Goal: Task Accomplishment & Management: Complete application form

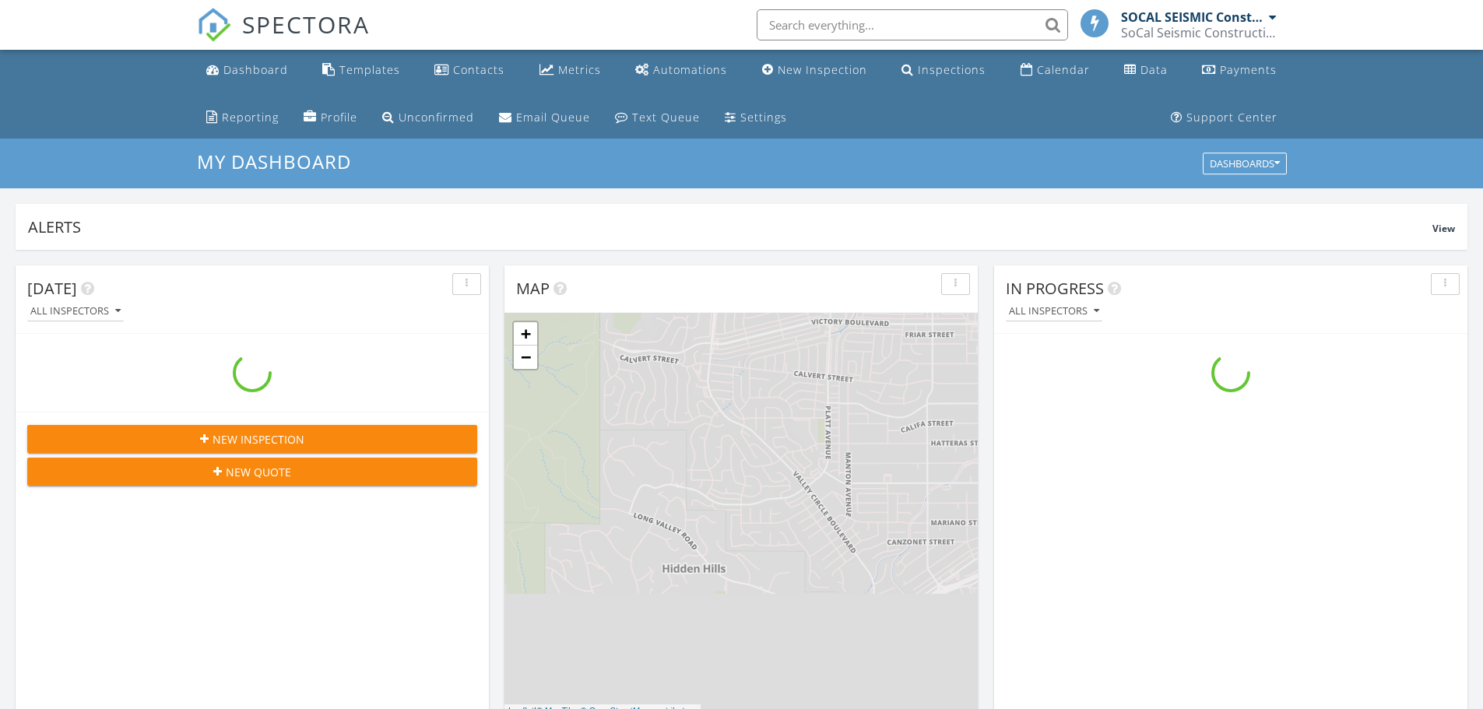
scroll to position [8, 8]
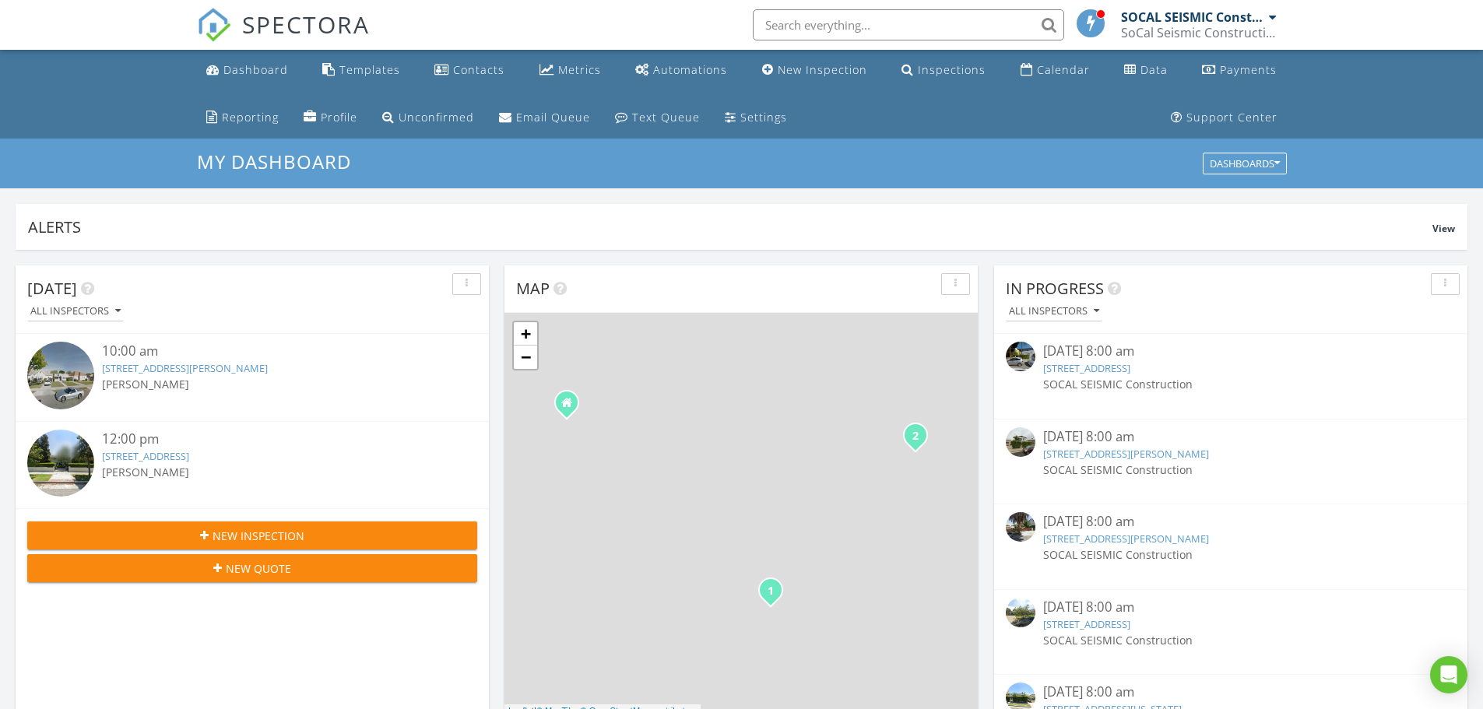
click at [266, 528] on span "New Inspection" at bounding box center [259, 536] width 92 height 16
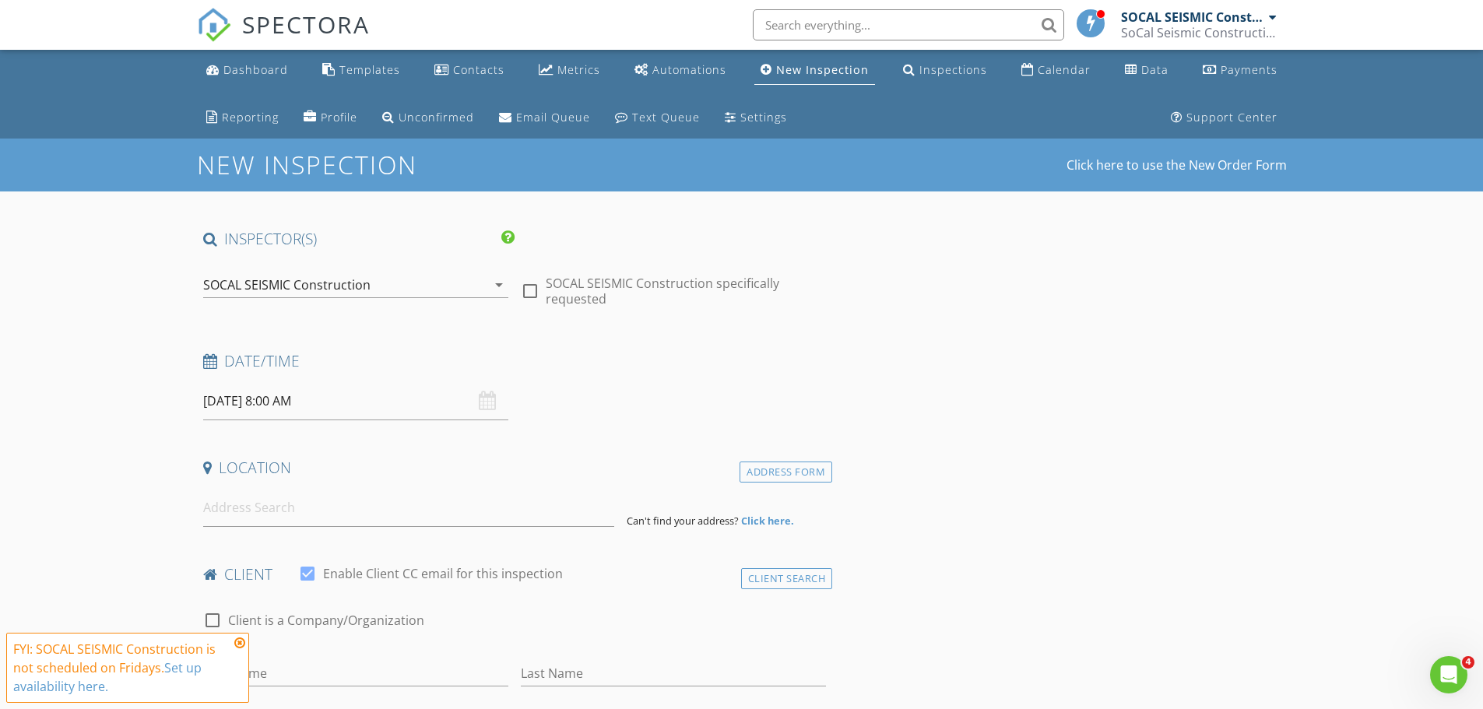
click at [501, 290] on icon "arrow_drop_down" at bounding box center [499, 285] width 19 height 19
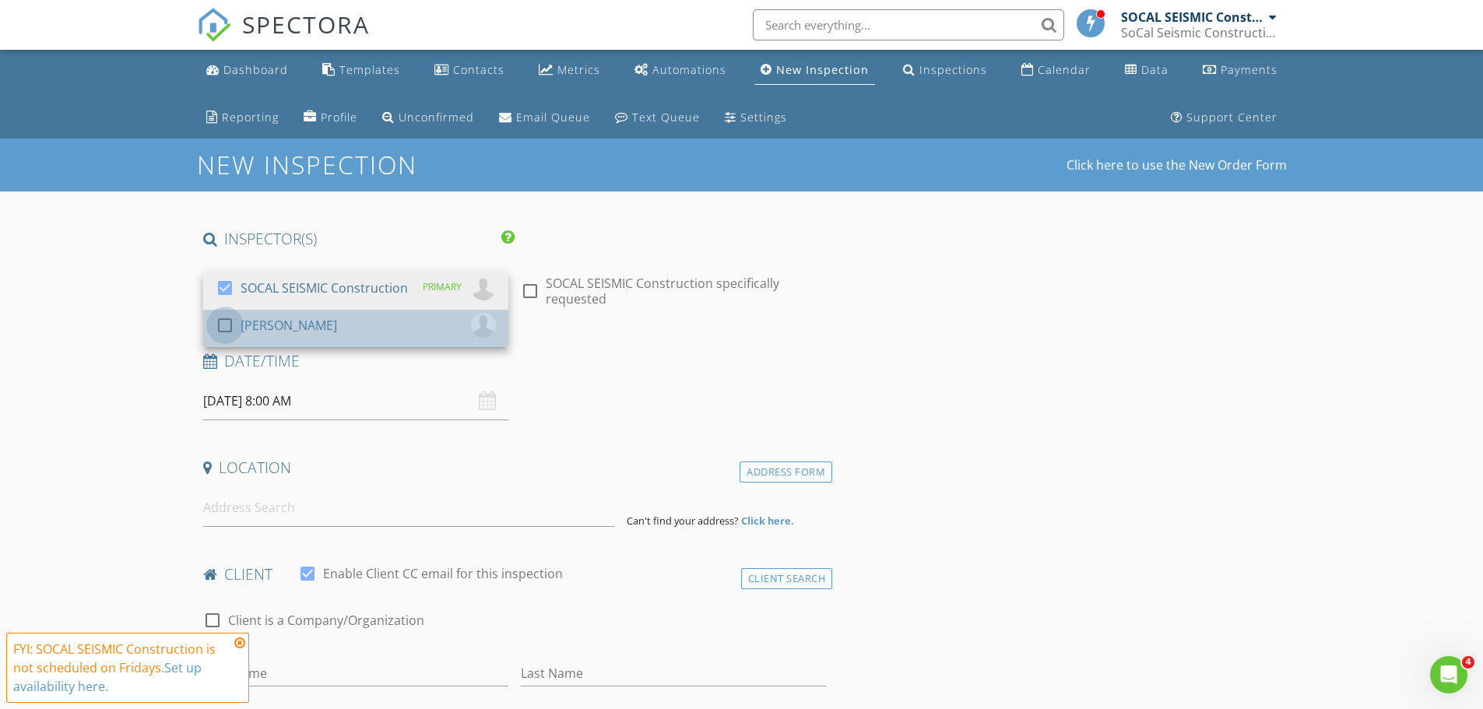
click at [221, 330] on div at bounding box center [225, 325] width 26 height 26
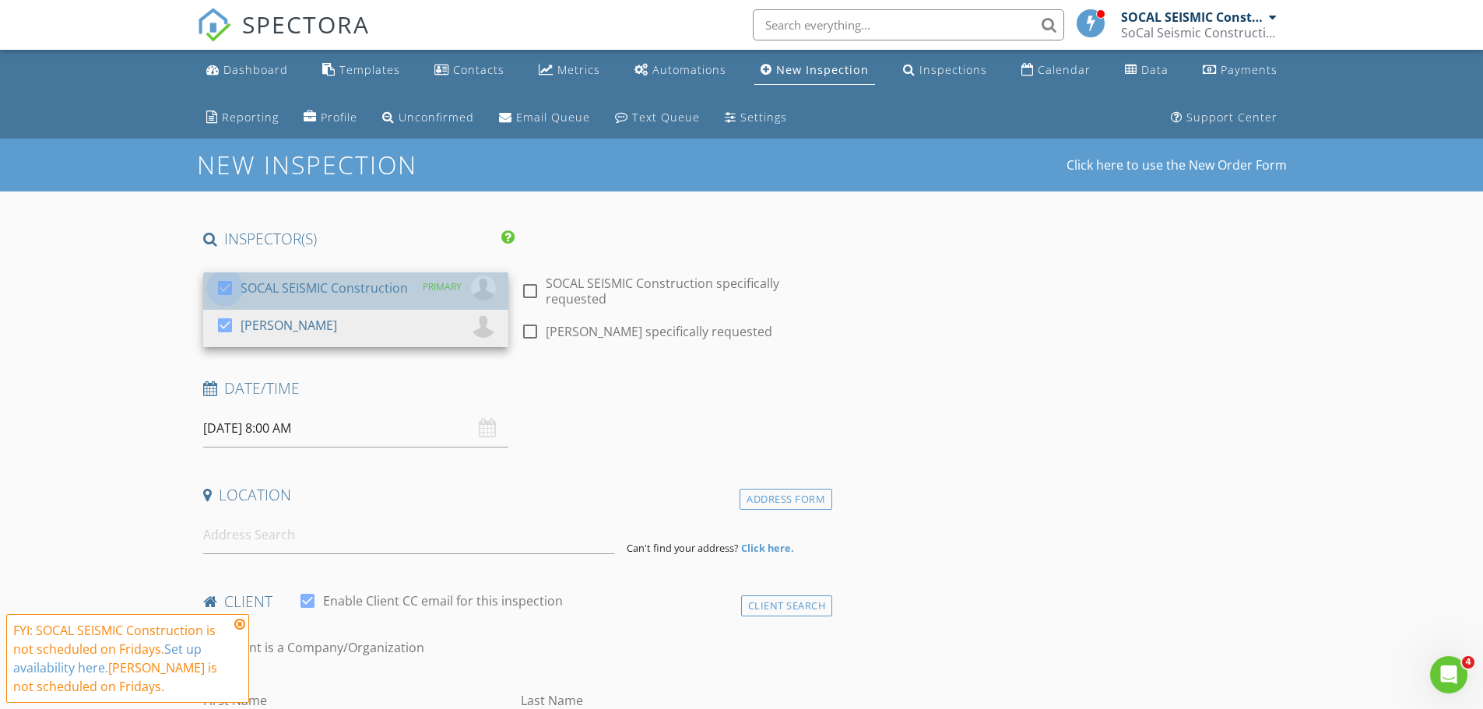
click at [226, 288] on div at bounding box center [225, 288] width 26 height 26
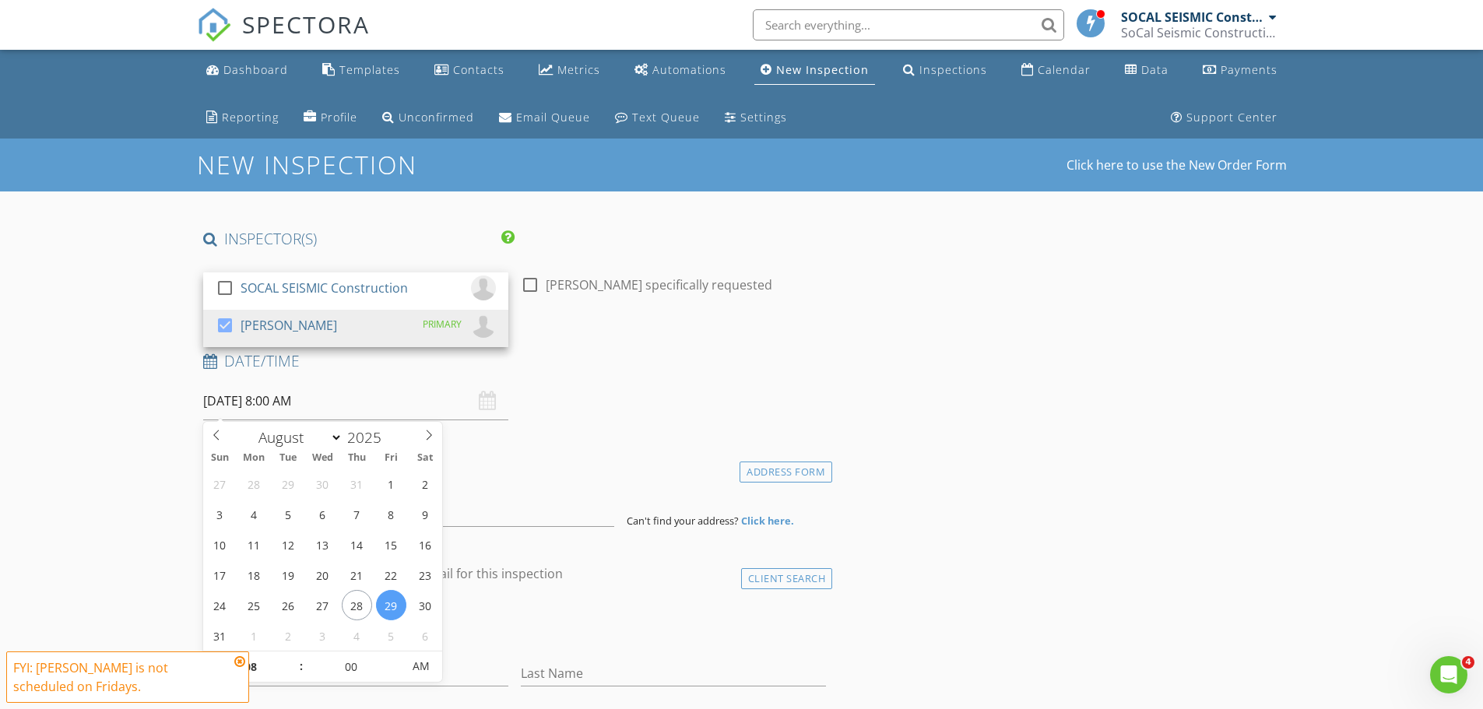
click at [253, 405] on input "08/29/2025 8:00 AM" at bounding box center [355, 401] width 305 height 38
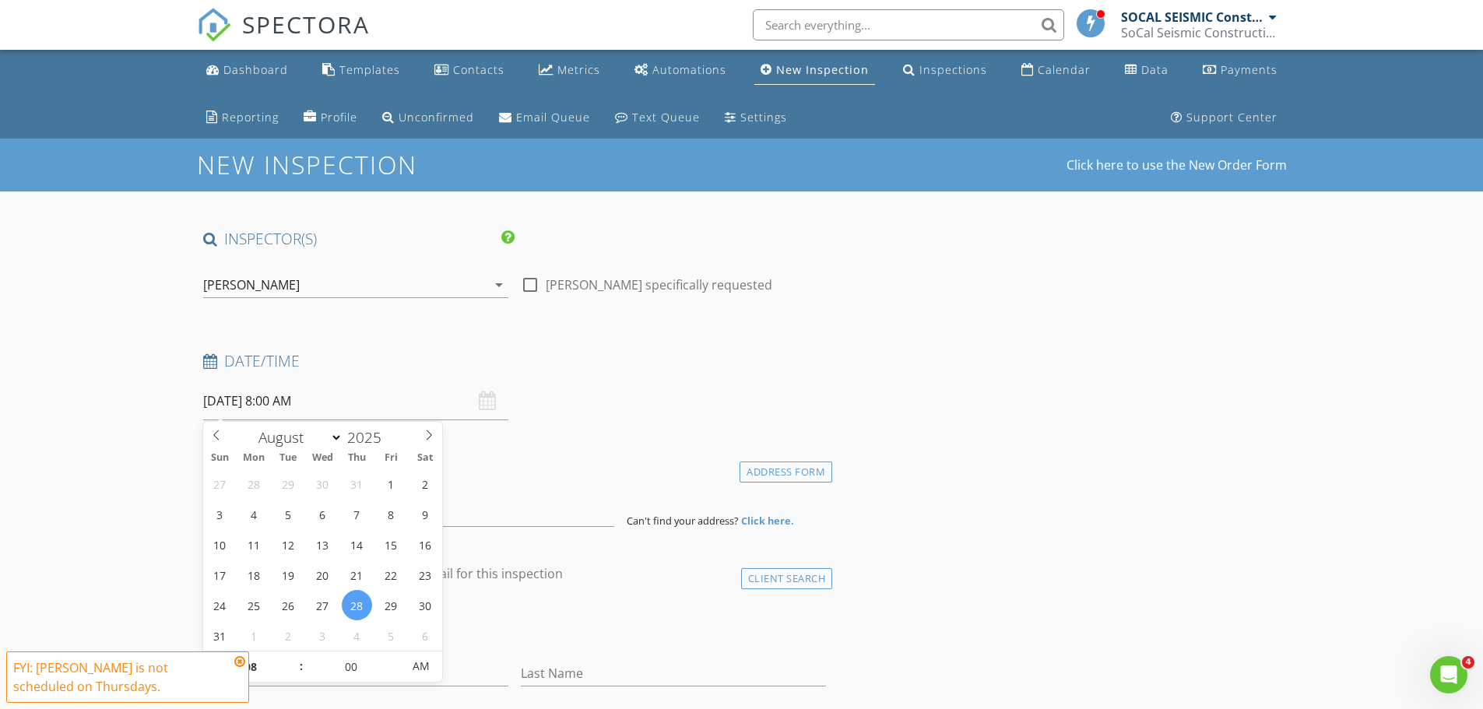
click at [348, 403] on input "08/28/2025 8:00 AM" at bounding box center [355, 401] width 305 height 38
type input "08/28/2025 9:00 AM"
type input "09"
click at [290, 660] on span at bounding box center [293, 660] width 11 height 16
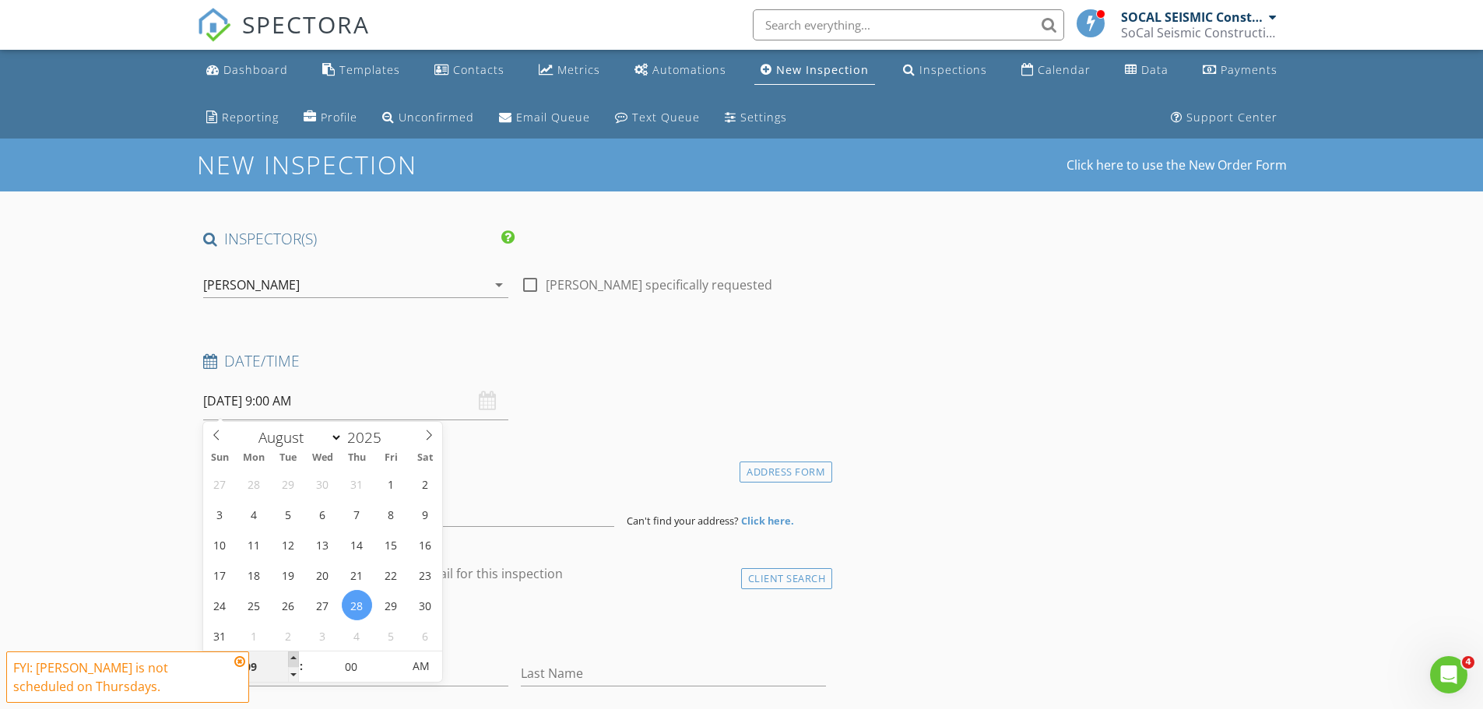
type input "08/28/2025 10:00 AM"
type input "10"
click at [290, 658] on span at bounding box center [293, 660] width 11 height 16
type input "08/28/2025 11:00 AM"
type input "11"
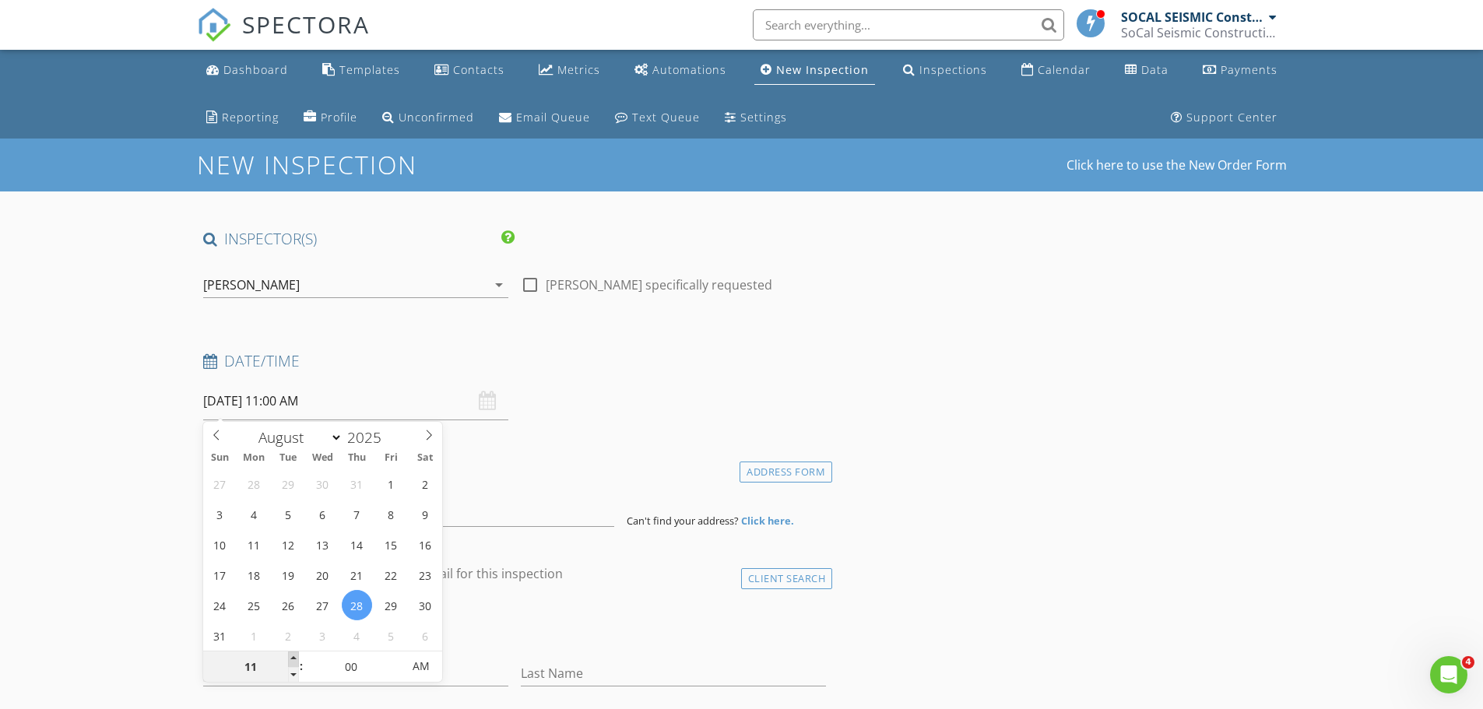
click at [290, 658] on span at bounding box center [293, 660] width 11 height 16
type input "08/28/2025 12:00 PM"
type input "12"
click at [290, 658] on span at bounding box center [293, 660] width 11 height 16
type input "08/28/2025 1:00 PM"
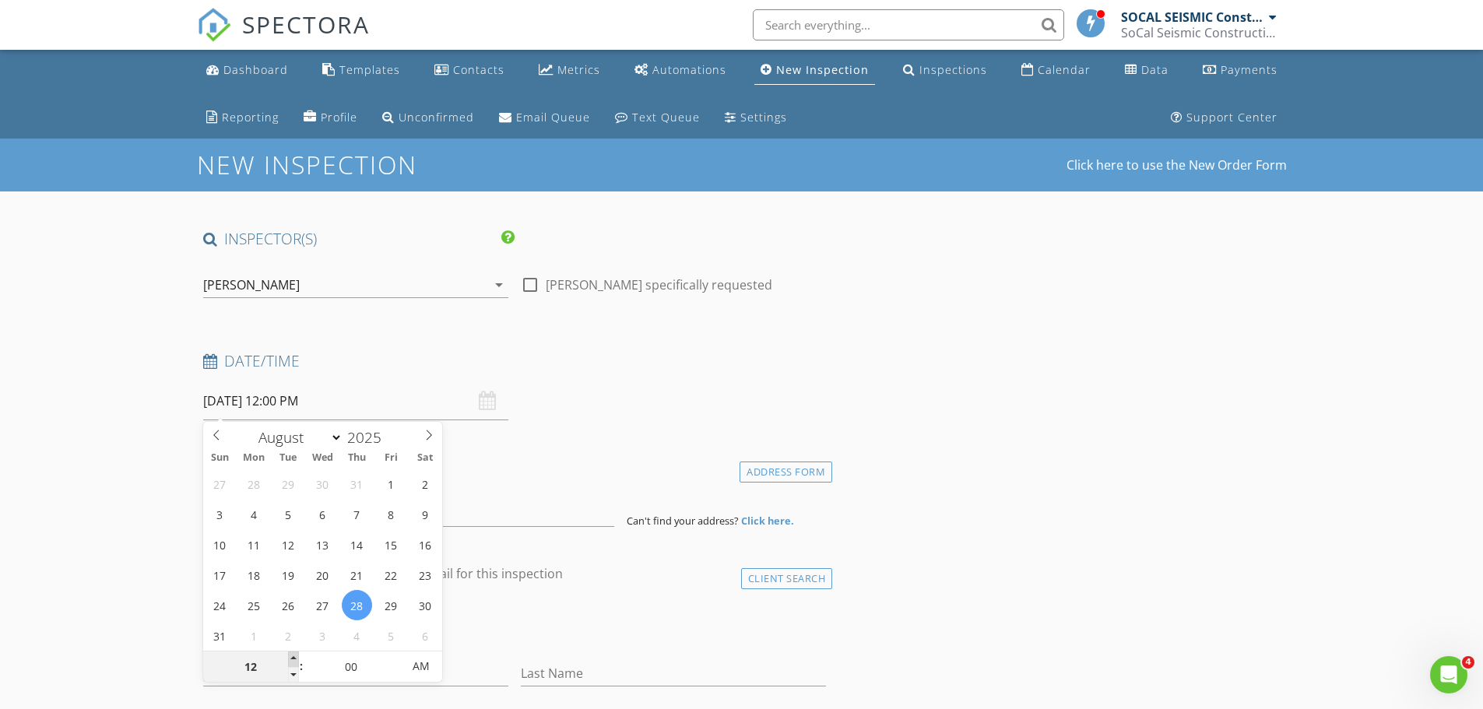
type input "01"
click at [290, 658] on span at bounding box center [293, 660] width 11 height 16
type input "08/28/2025 2:00 PM"
type input "02"
click at [290, 658] on span at bounding box center [293, 660] width 11 height 16
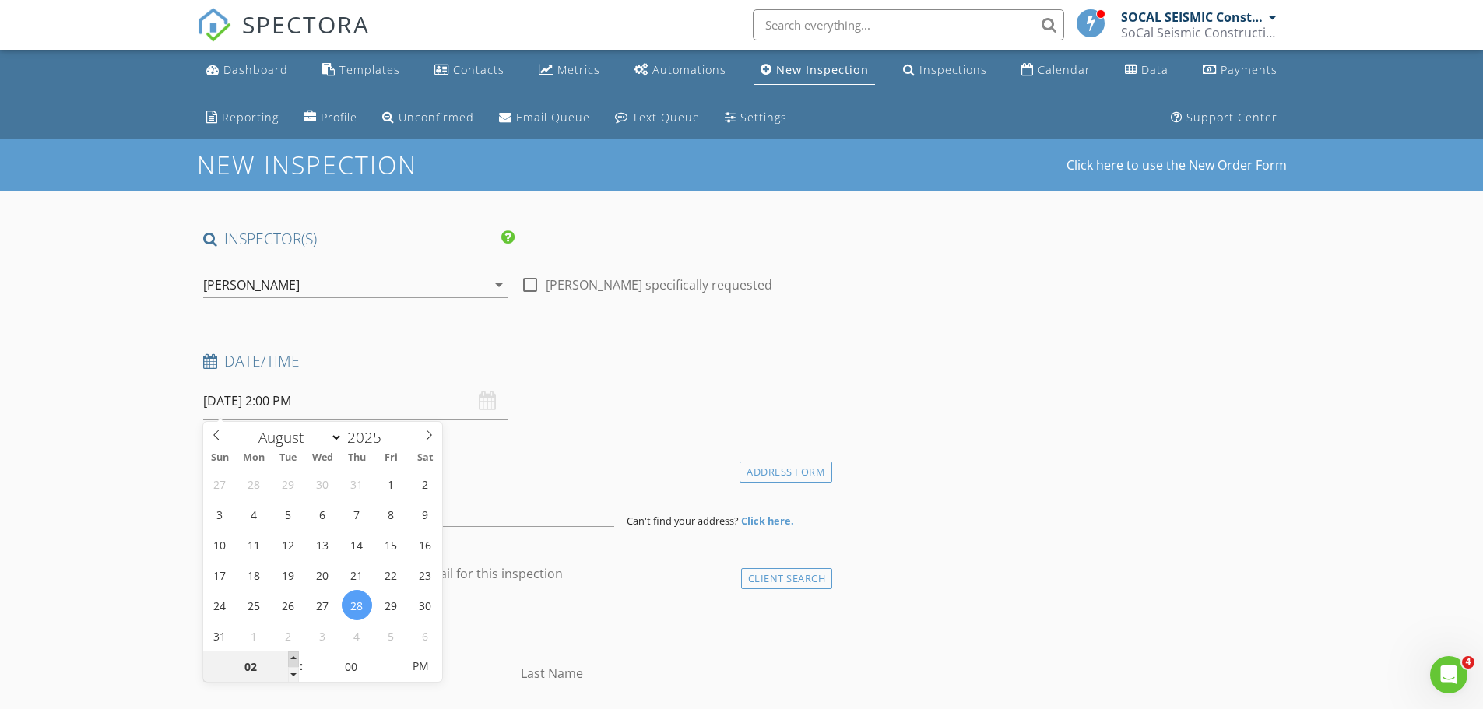
type input "08/28/2025 3:00 PM"
type input "03"
click at [290, 658] on span at bounding box center [293, 660] width 11 height 16
type input "08/28/2025 4:00 PM"
type input "04"
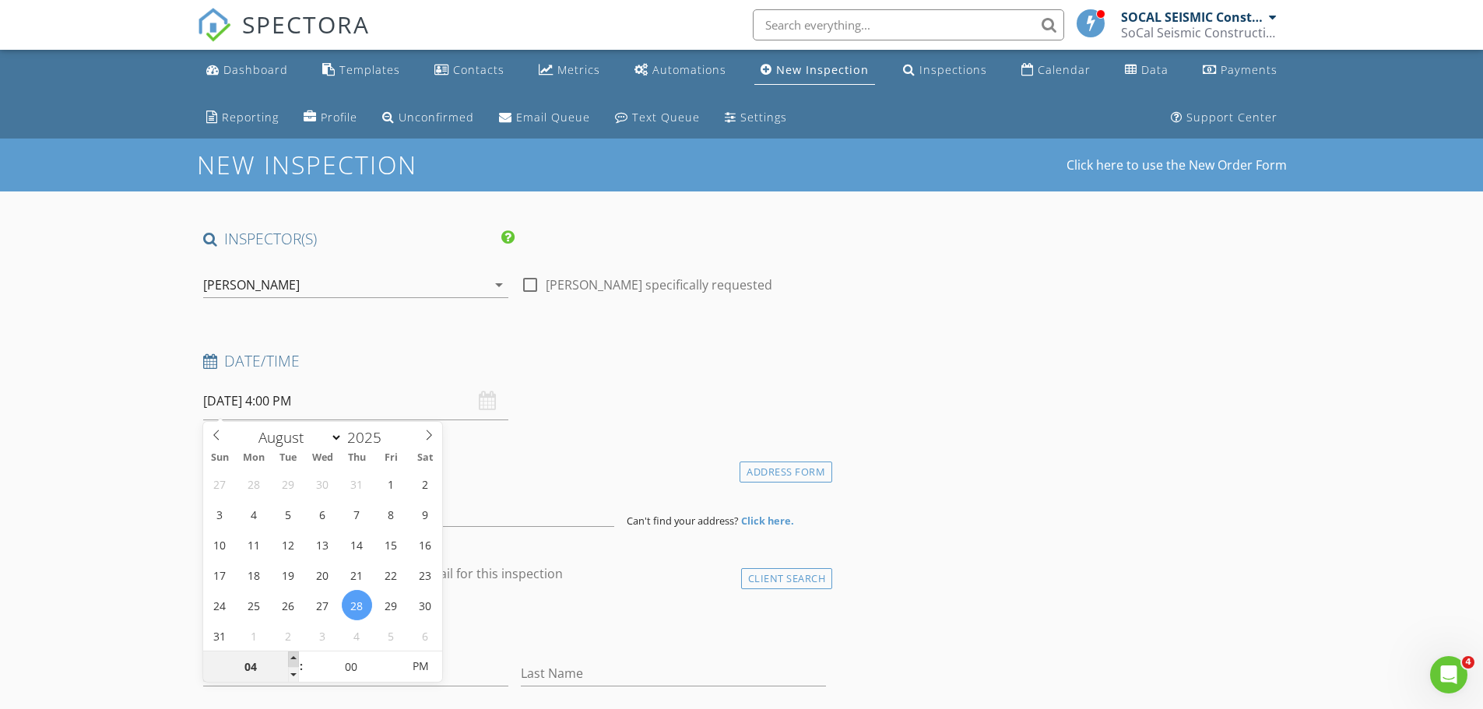
click at [290, 658] on span at bounding box center [293, 660] width 11 height 16
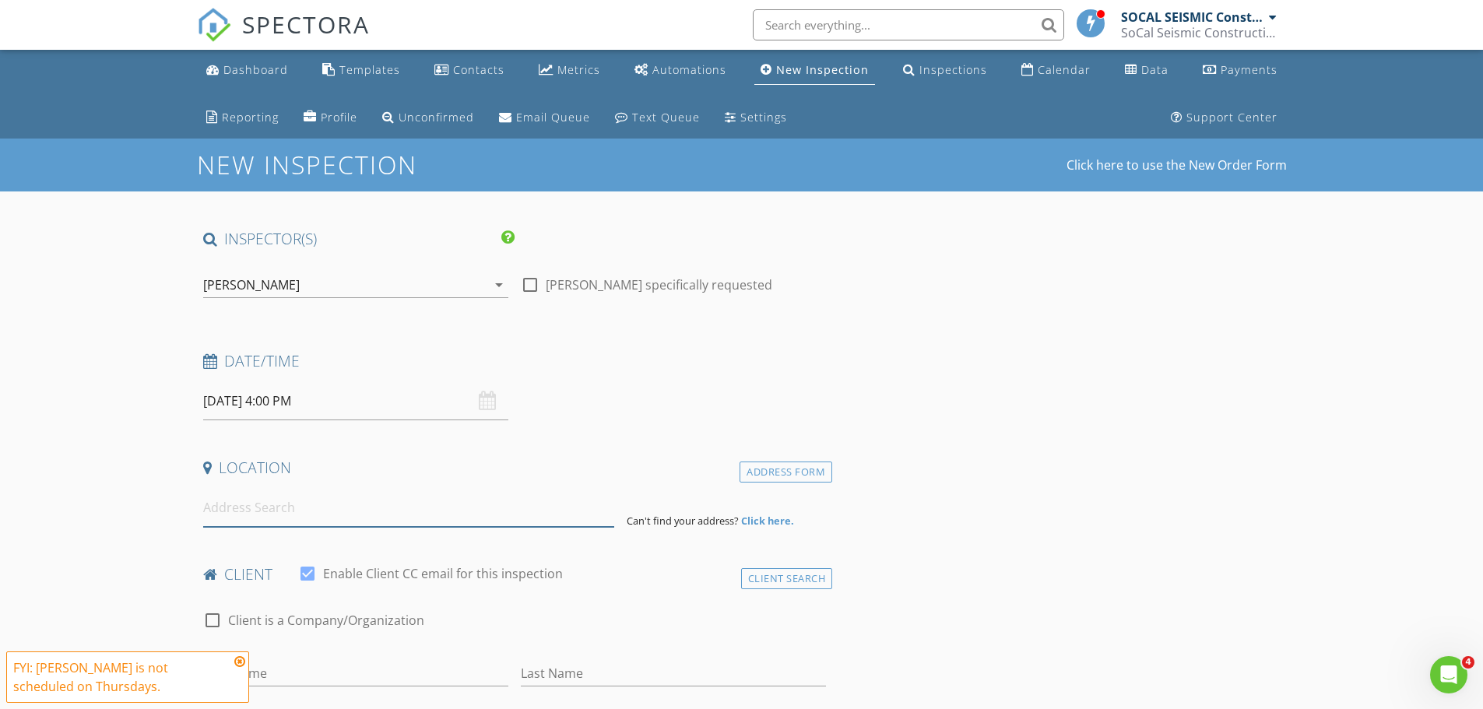
click at [307, 510] on input at bounding box center [408, 508] width 411 height 38
paste input "1106 Hollydale Dr Fullerton, California 92831-2823"
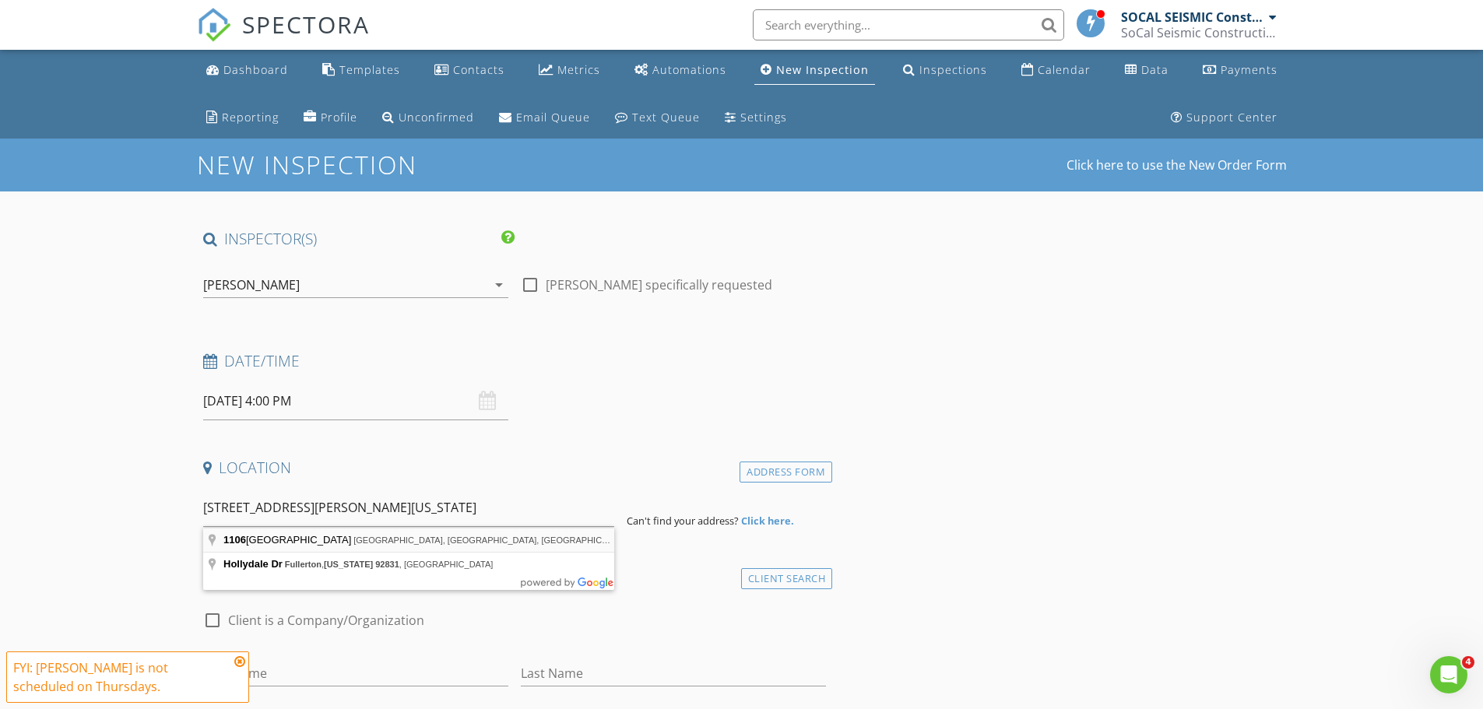
type input "1106 Hollydale Drive, Fullerton, CA, USA"
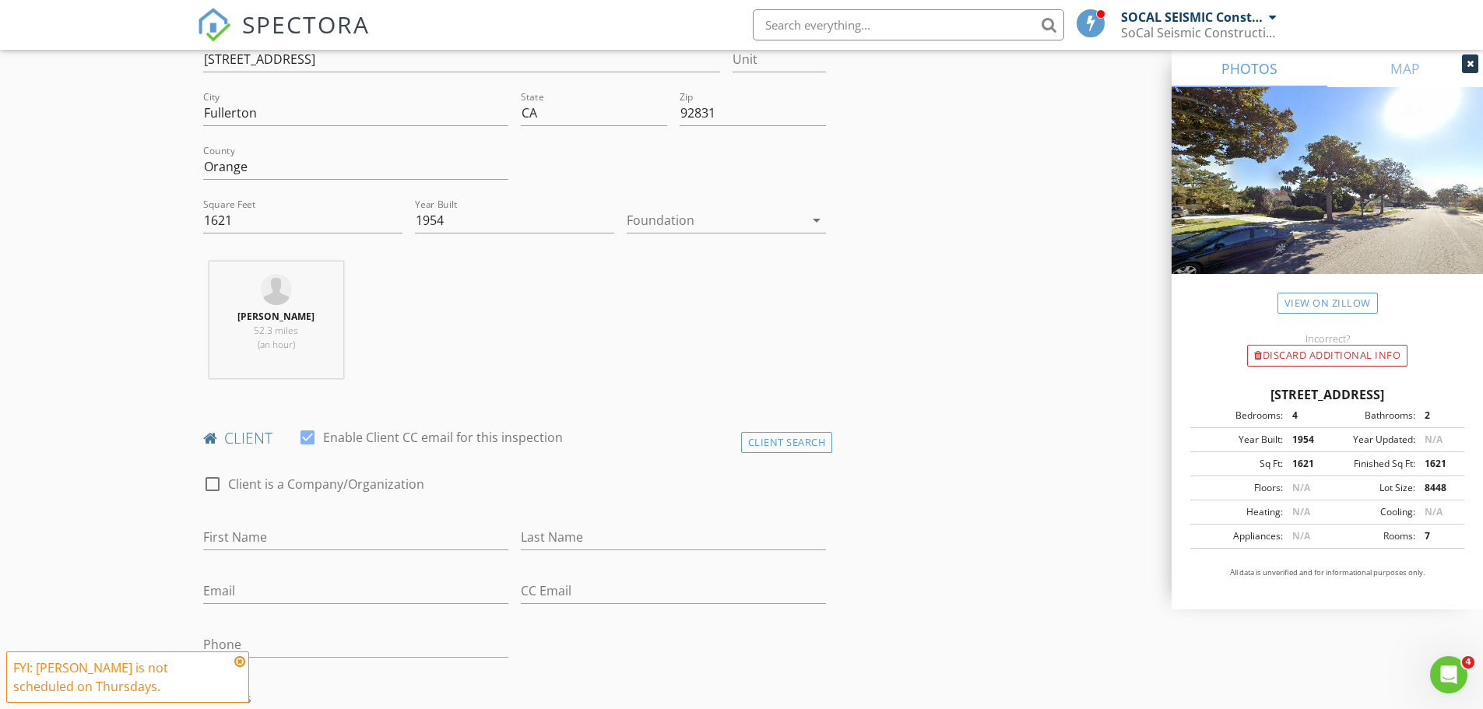
scroll to position [467, 0]
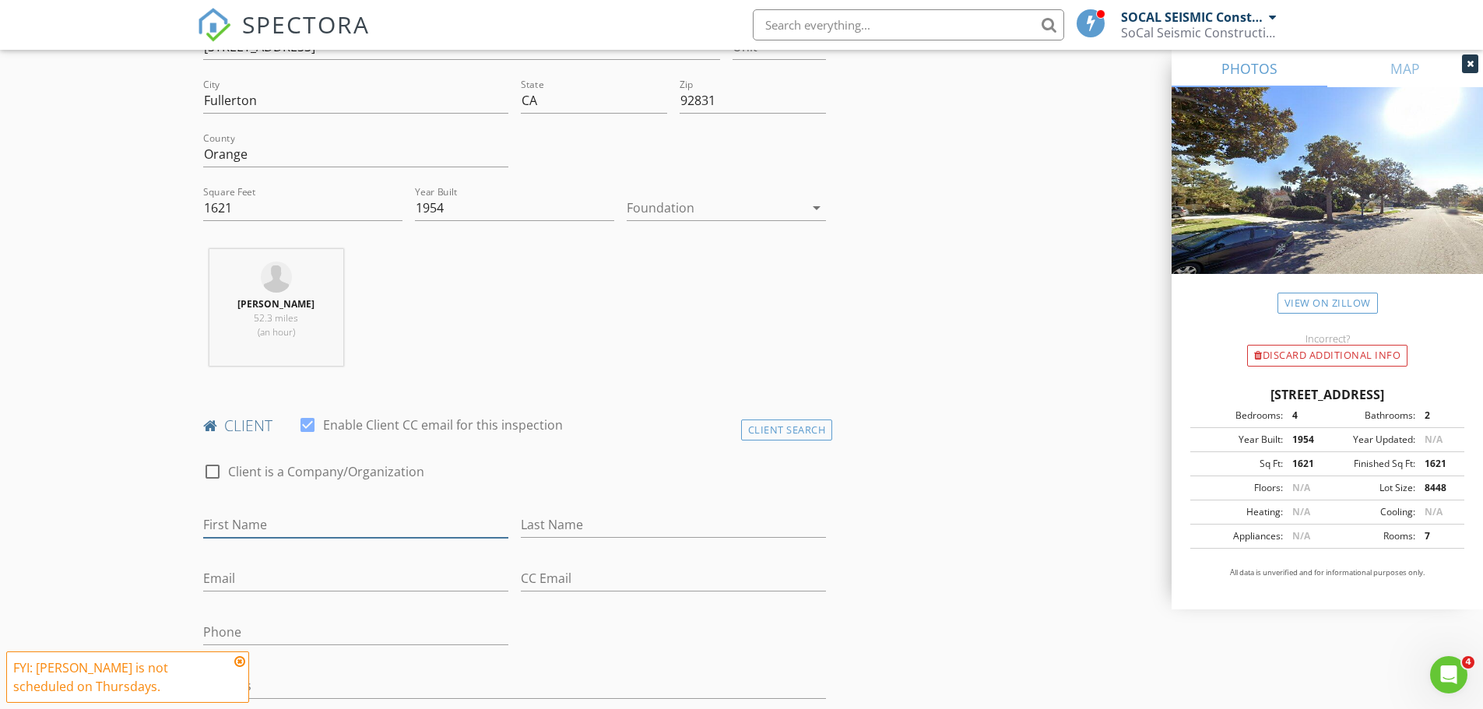
click at [269, 519] on input "First Name" at bounding box center [355, 525] width 305 height 26
paste input "Kamil Dhurabe"
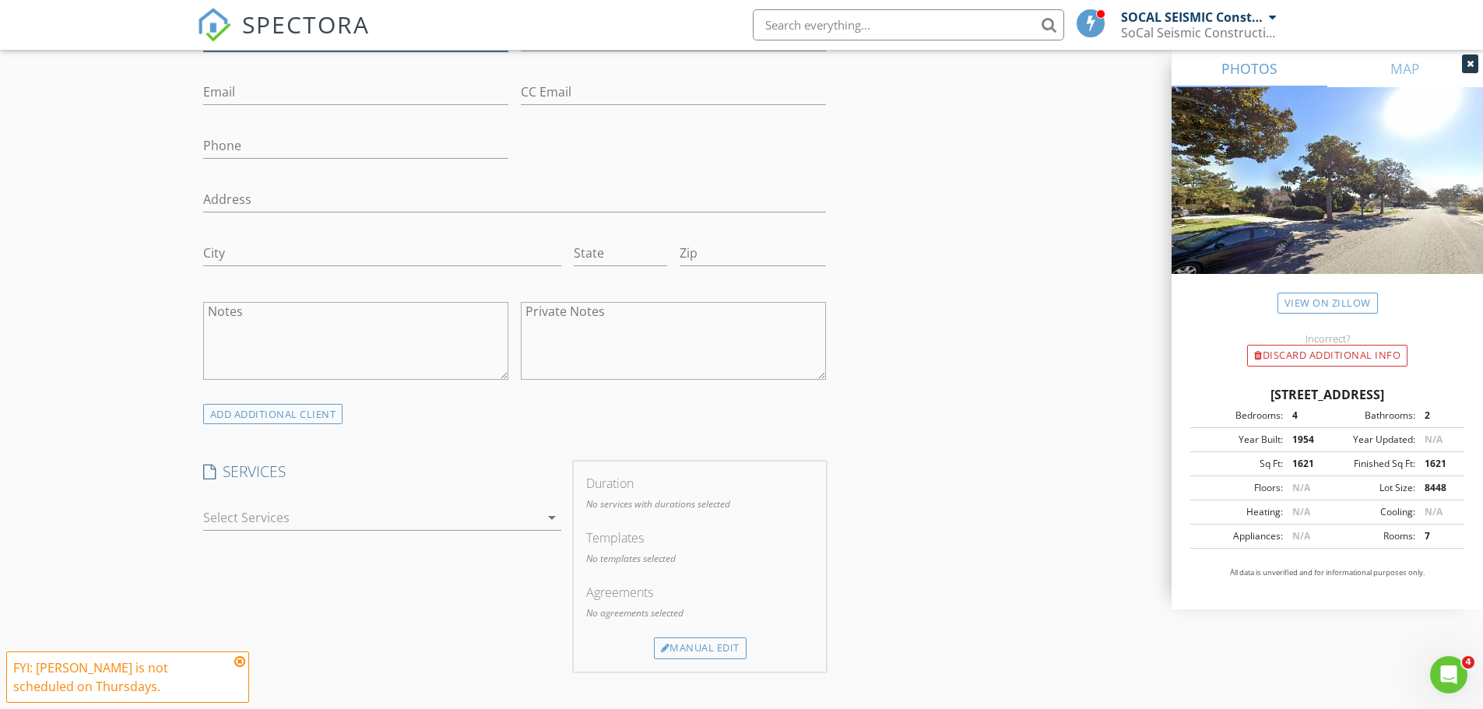
scroll to position [1168, 0]
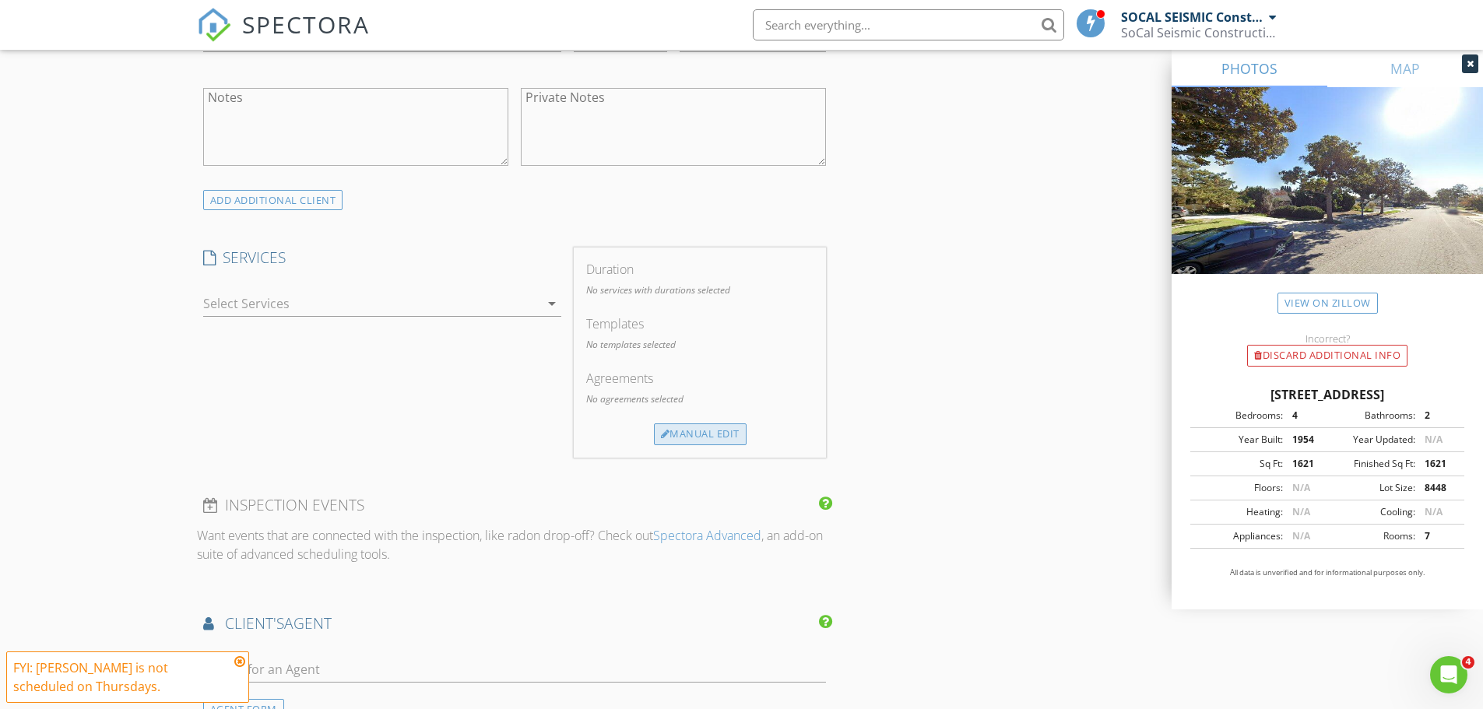
type input "Kamil Dhurabe"
click at [700, 429] on div "Manual Edit" at bounding box center [700, 435] width 93 height 22
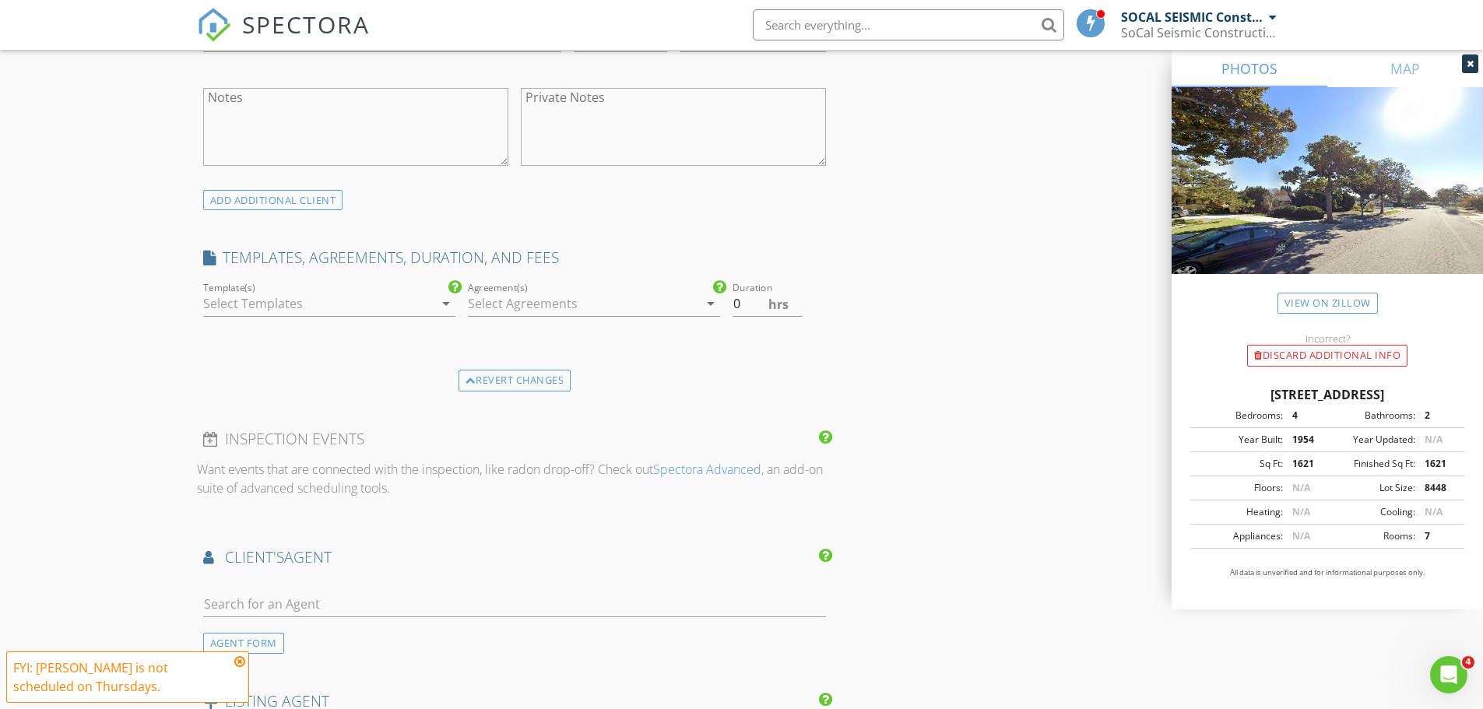
click at [444, 304] on icon "arrow_drop_down" at bounding box center [446, 303] width 19 height 19
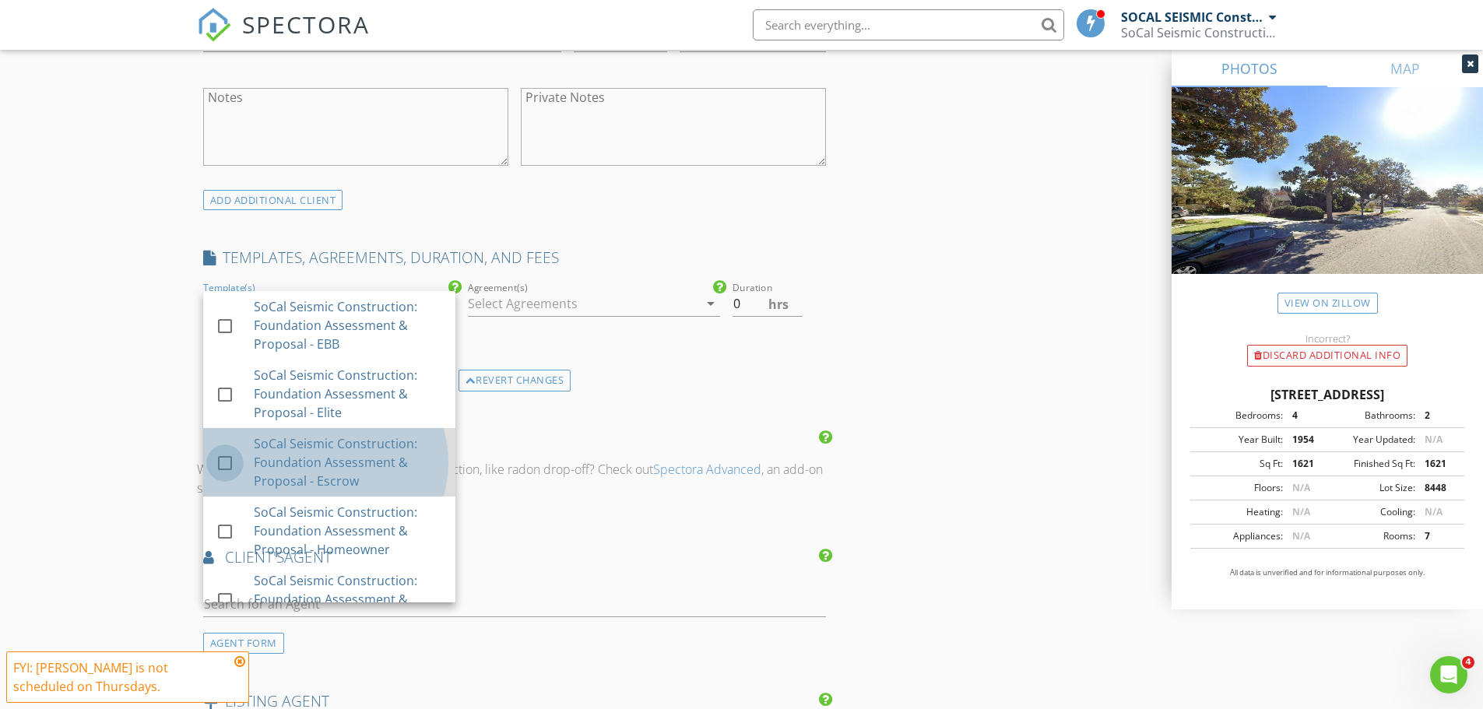
click at [219, 460] on div at bounding box center [225, 463] width 26 height 26
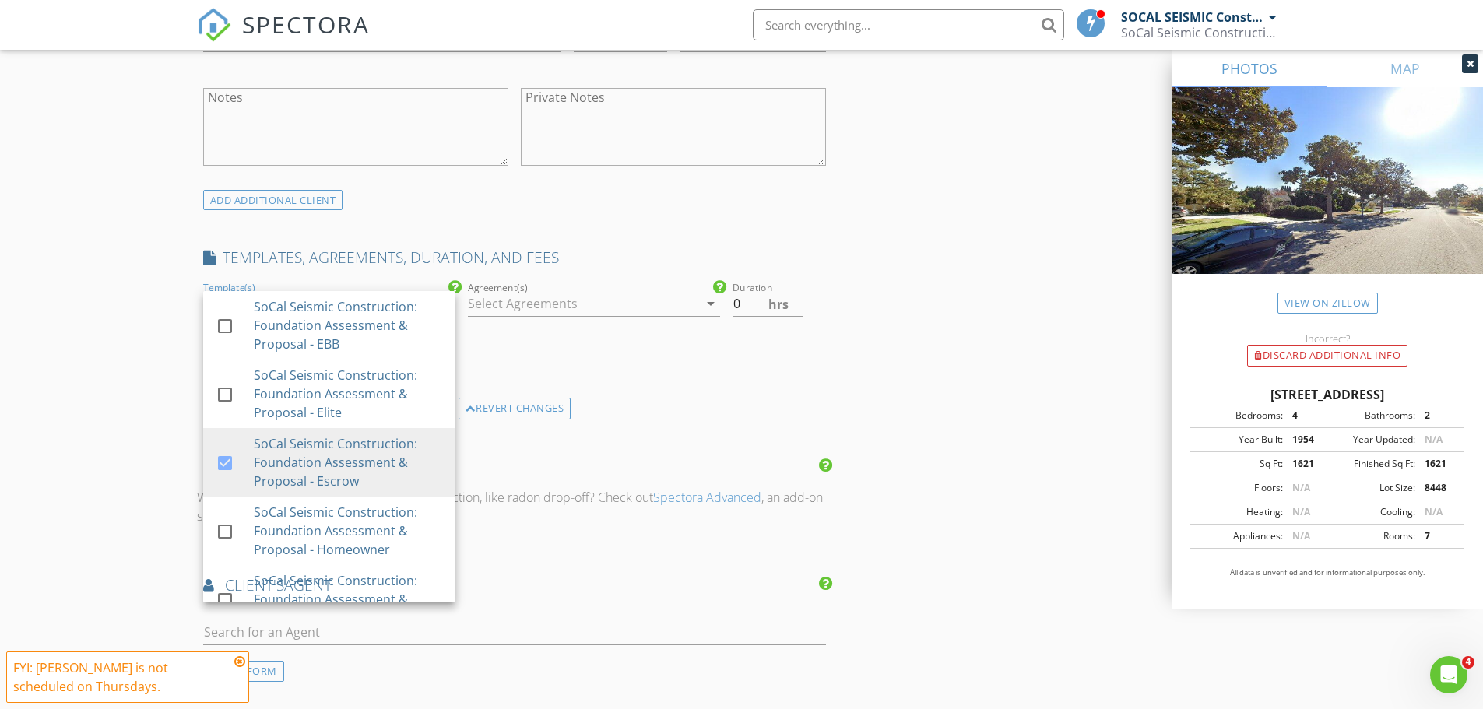
click at [953, 312] on div "INSPECTOR(S) check_box_outline_blank SOCAL SEISMIC Construction check_box Teodo…" at bounding box center [742, 240] width 1090 height 2359
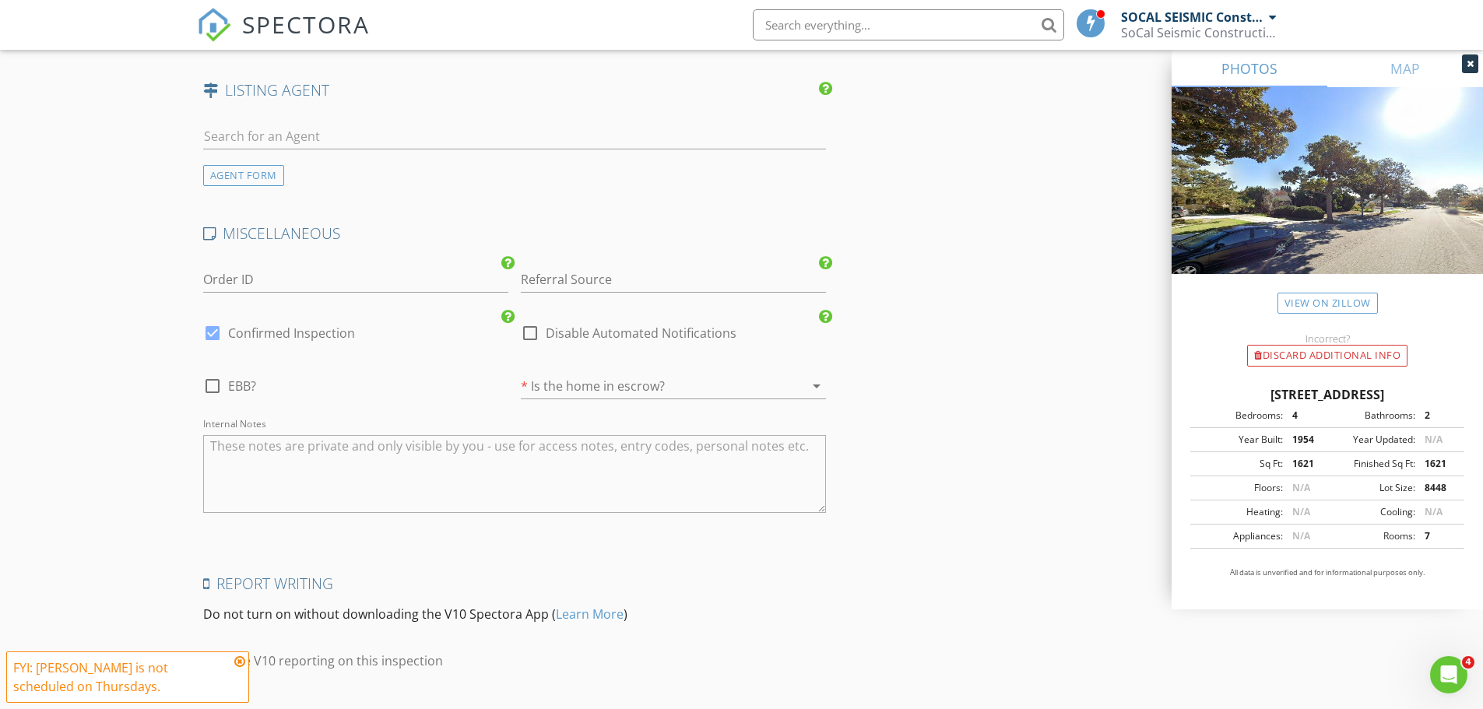
scroll to position [1916, 0]
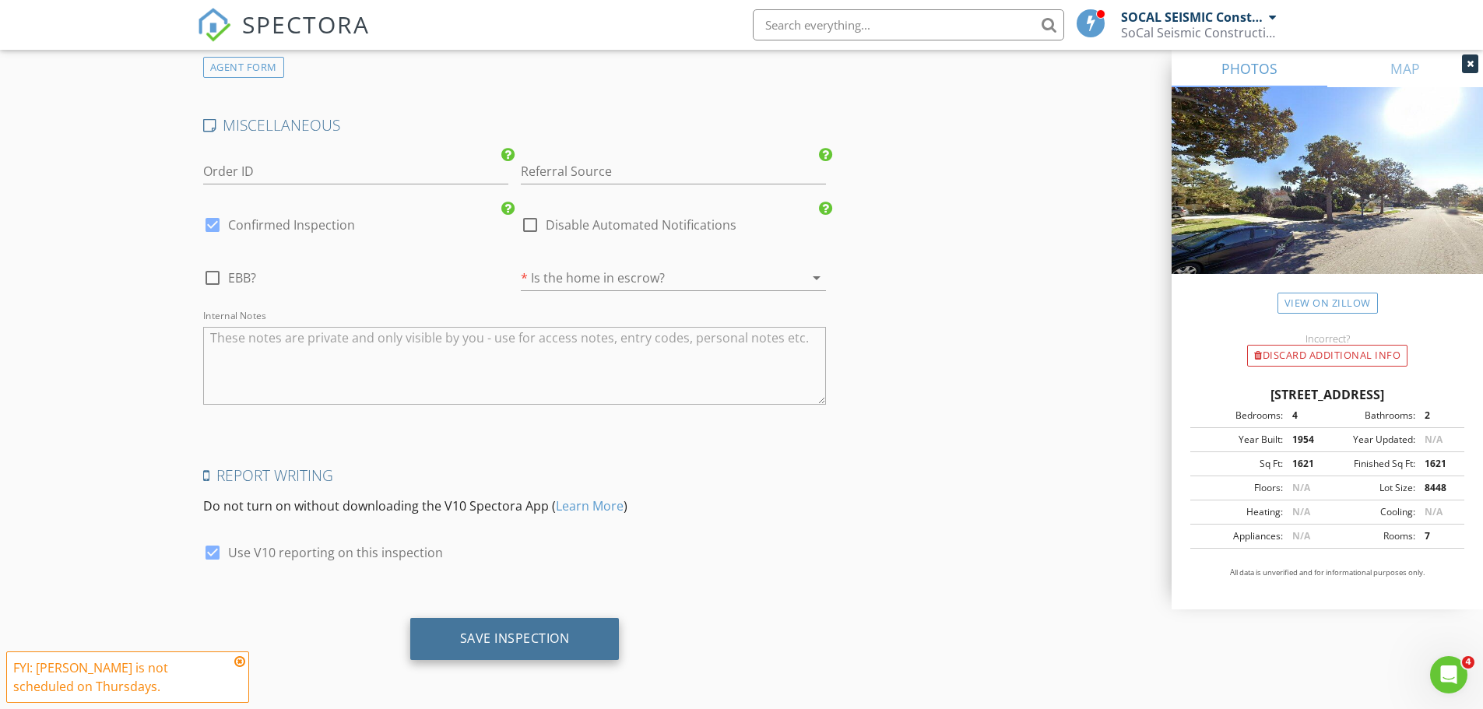
click at [536, 636] on div "Save Inspection" at bounding box center [515, 639] width 110 height 16
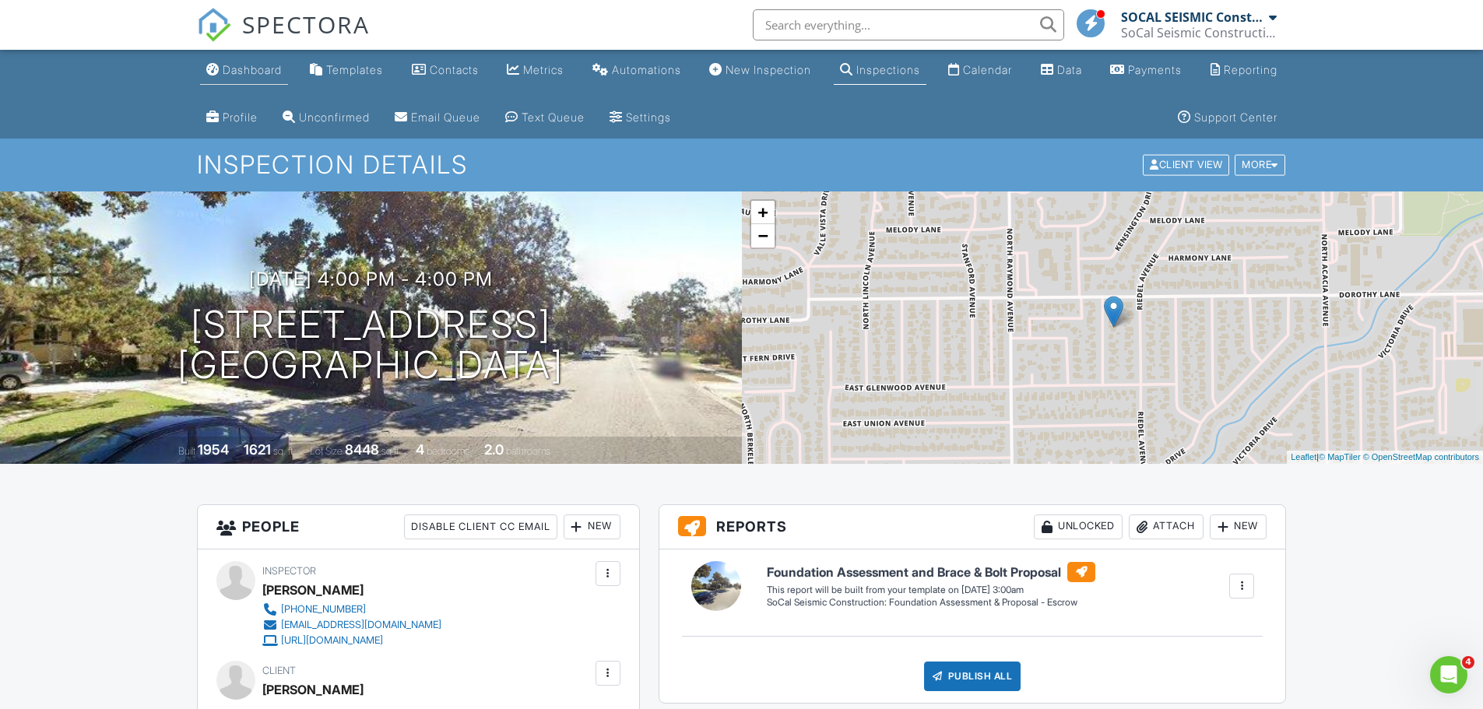
click at [223, 68] on div "Dashboard" at bounding box center [252, 69] width 59 height 13
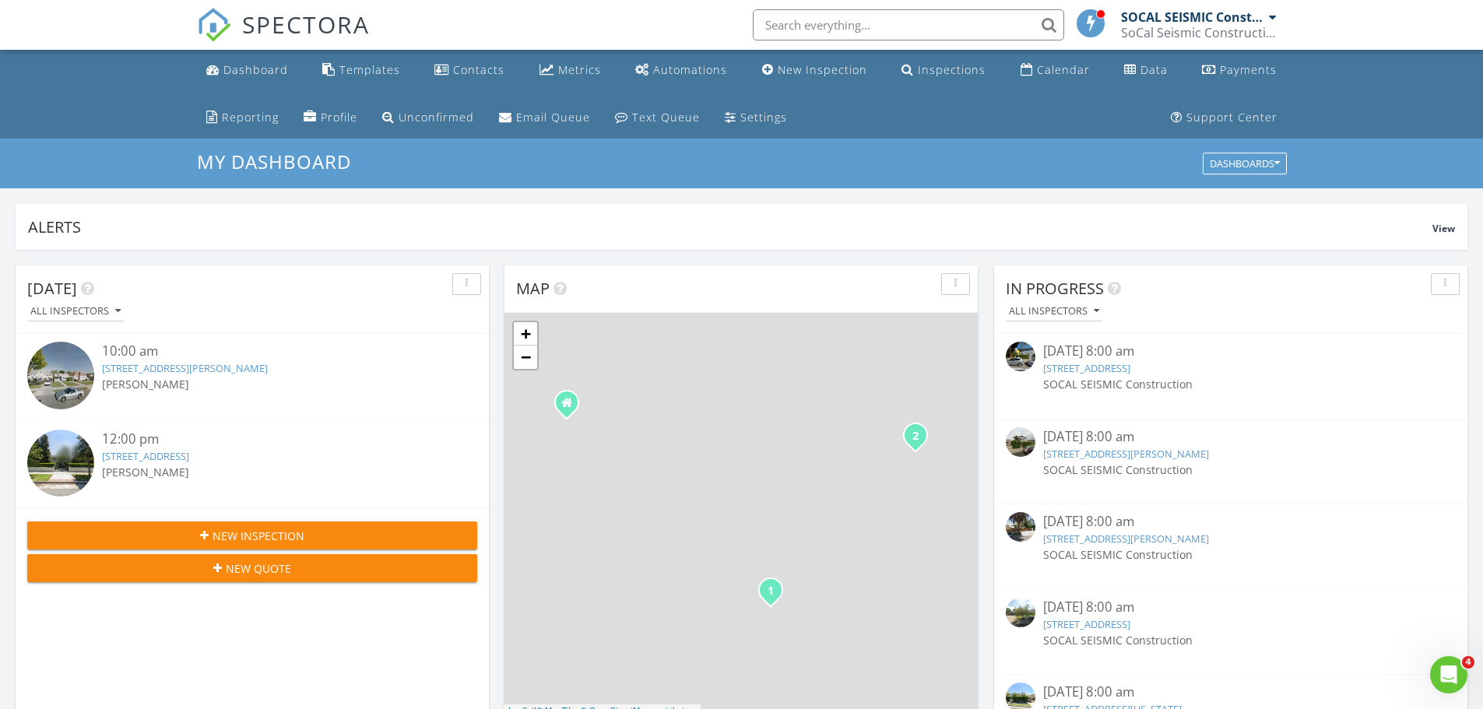
click at [305, 501] on div "12:00 pm 160 S Grand Ave, Pasadena, CA 91105 Teodoro Aguilera" at bounding box center [252, 466] width 450 height 72
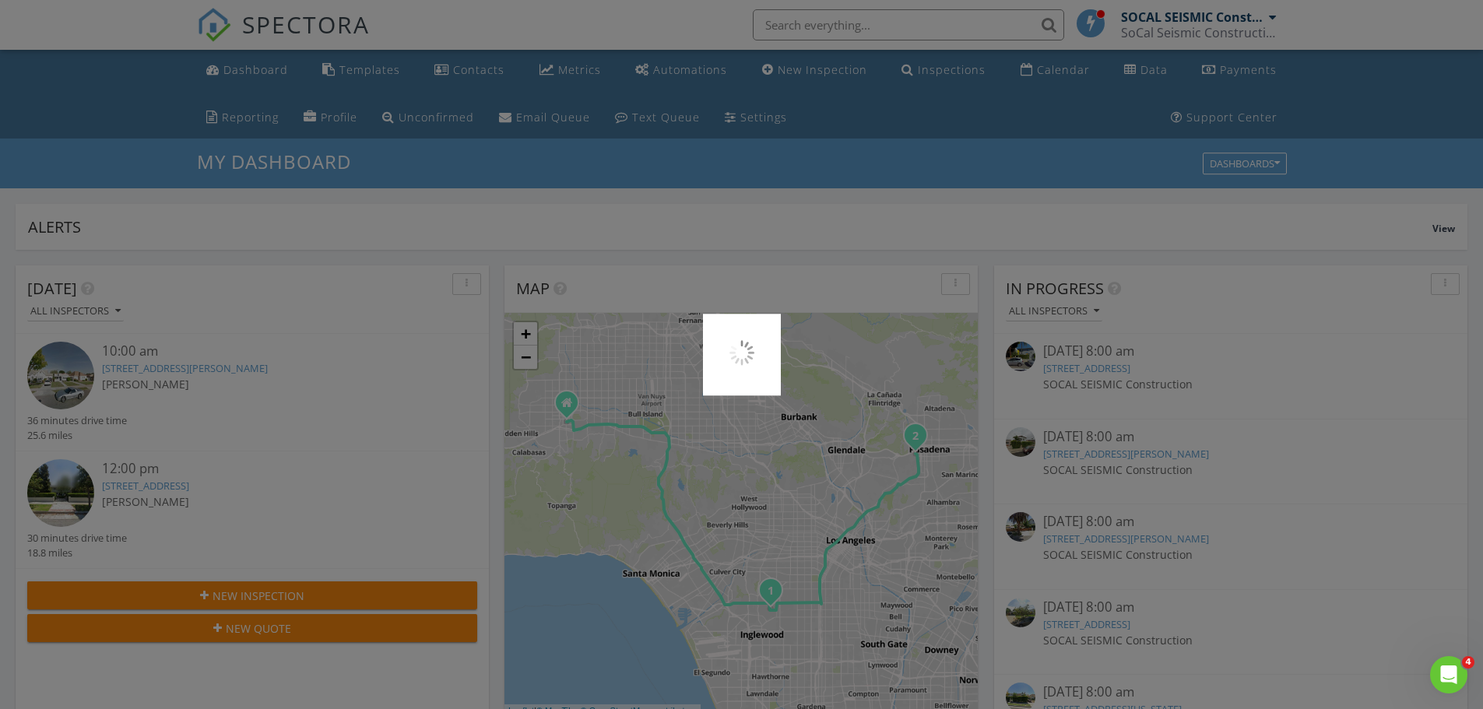
click at [737, 447] on div at bounding box center [741, 354] width 1483 height 709
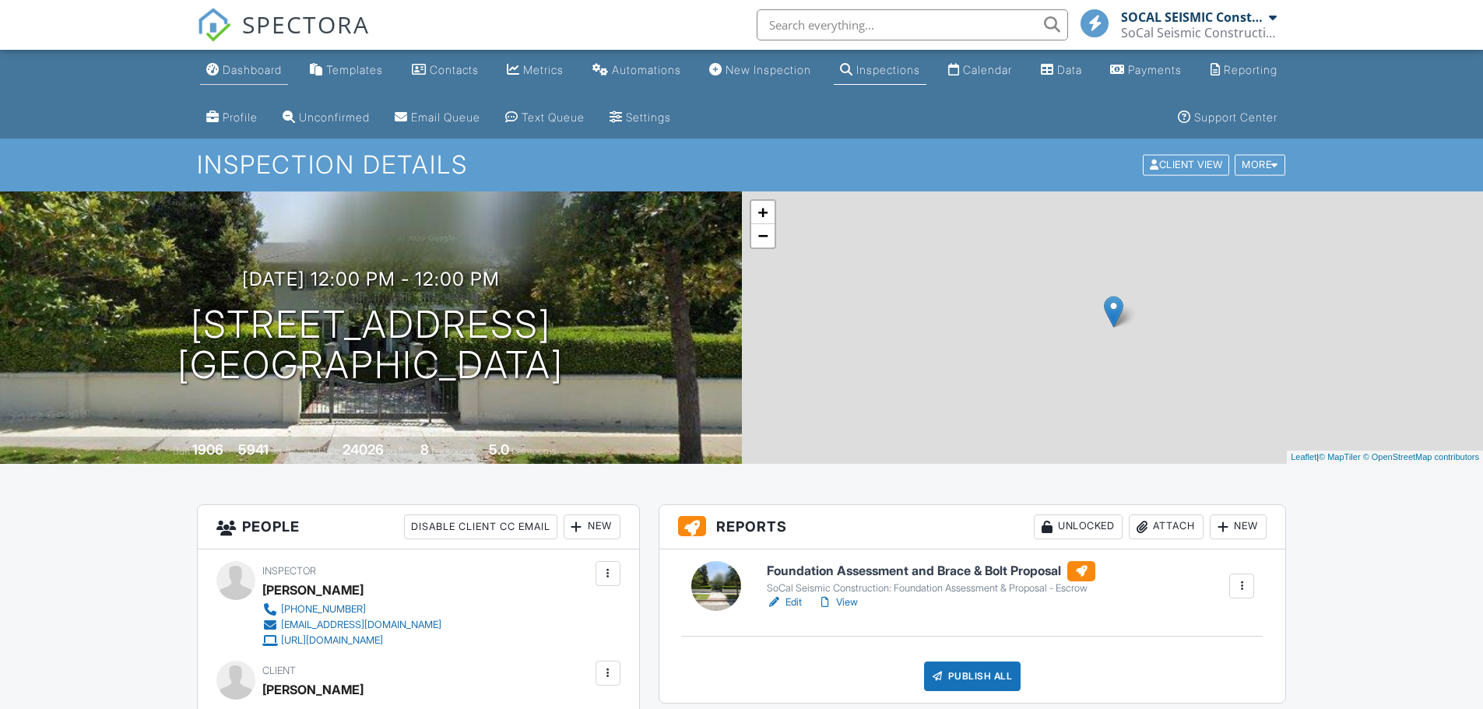
click at [242, 70] on div "Dashboard" at bounding box center [252, 69] width 59 height 13
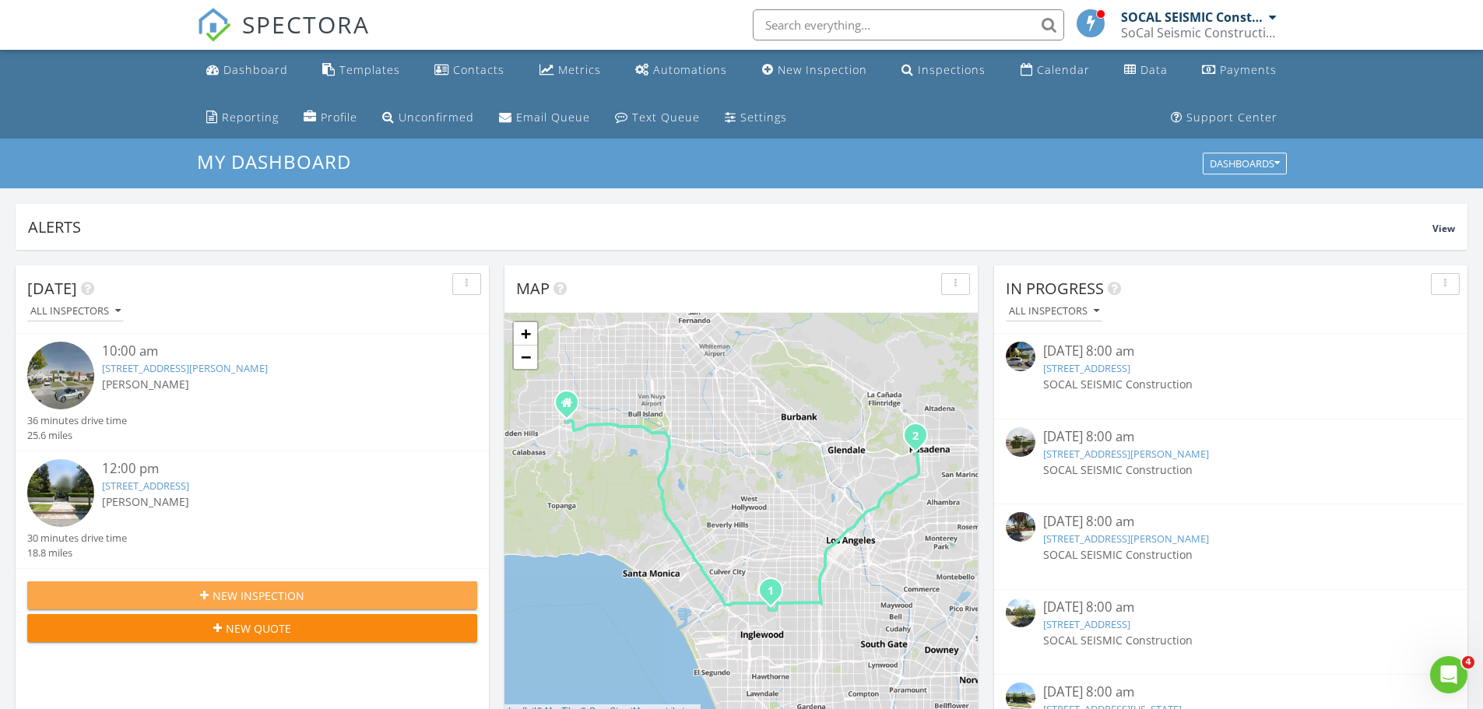
click at [263, 593] on span "New Inspection" at bounding box center [259, 596] width 92 height 16
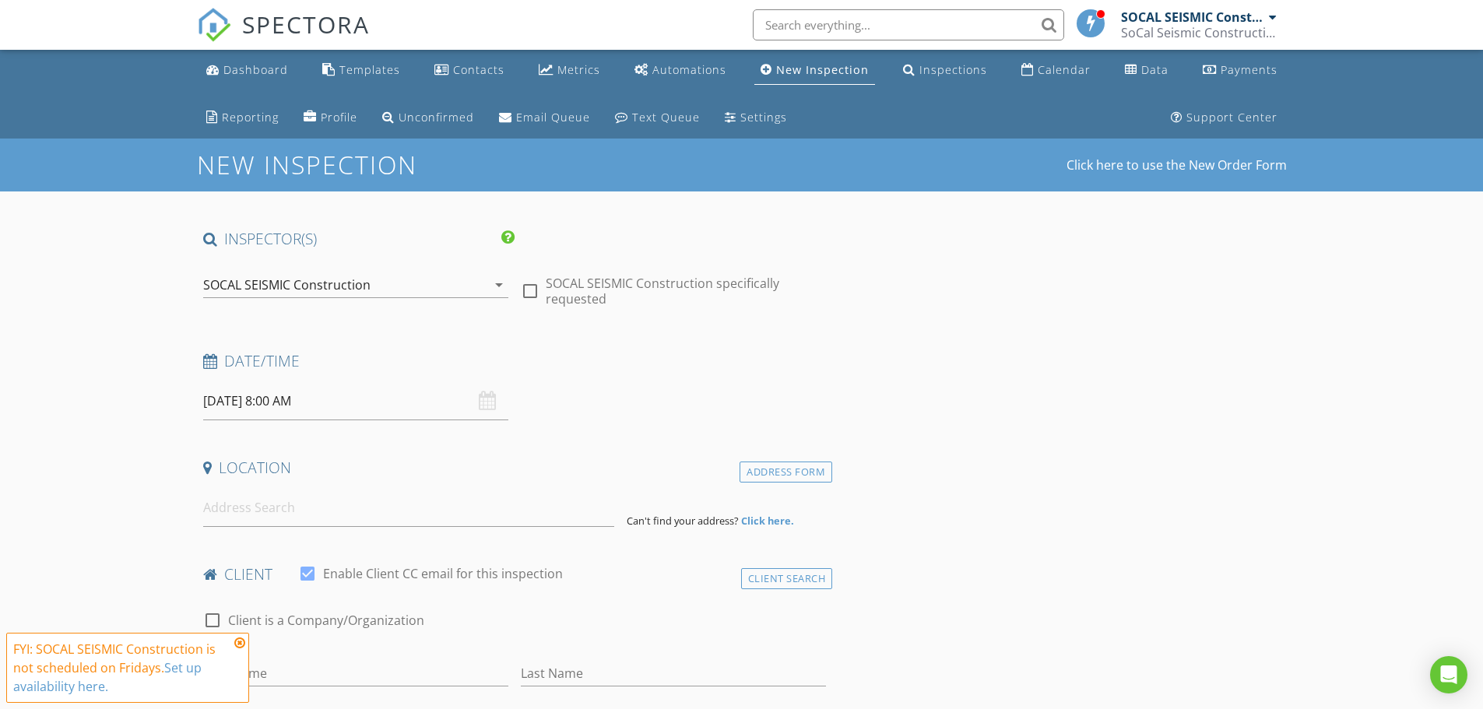
click at [495, 283] on icon "arrow_drop_down" at bounding box center [499, 285] width 19 height 19
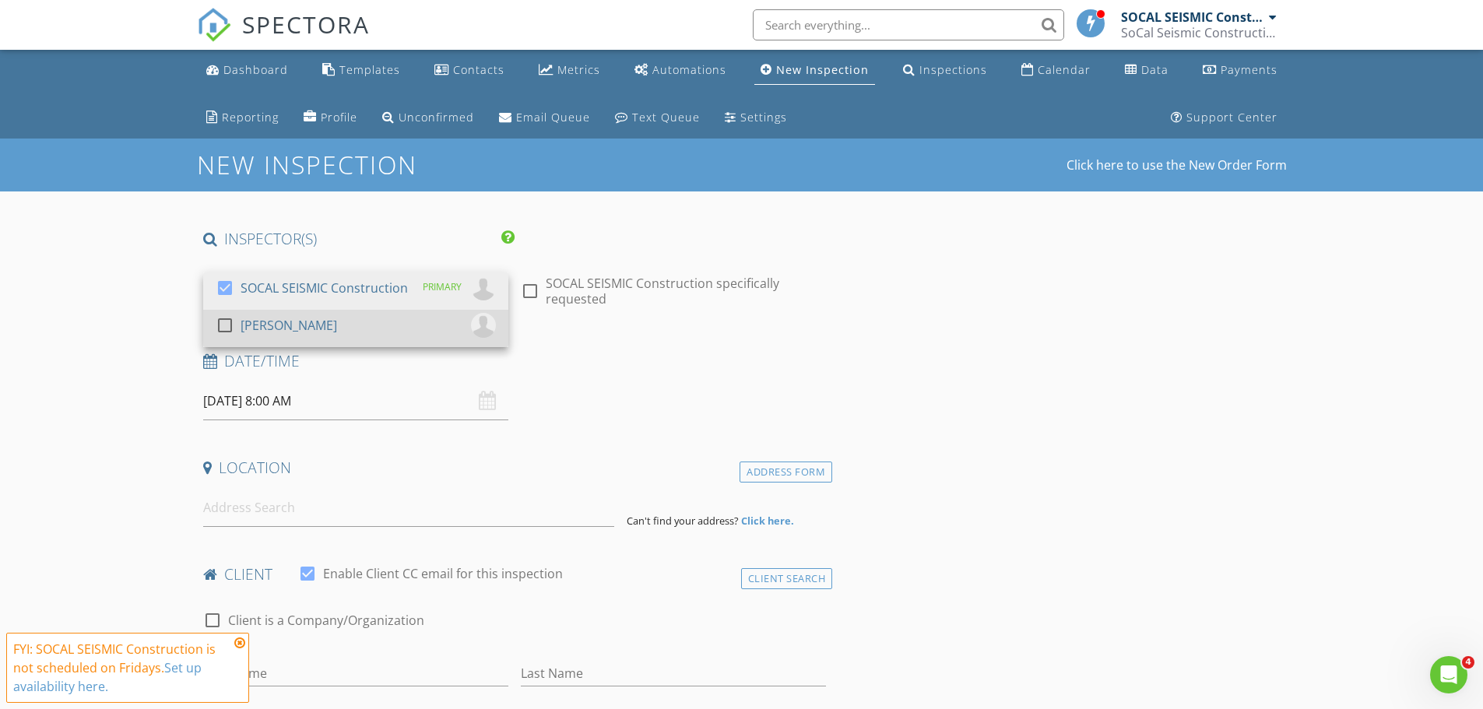
click at [224, 325] on div at bounding box center [225, 325] width 26 height 26
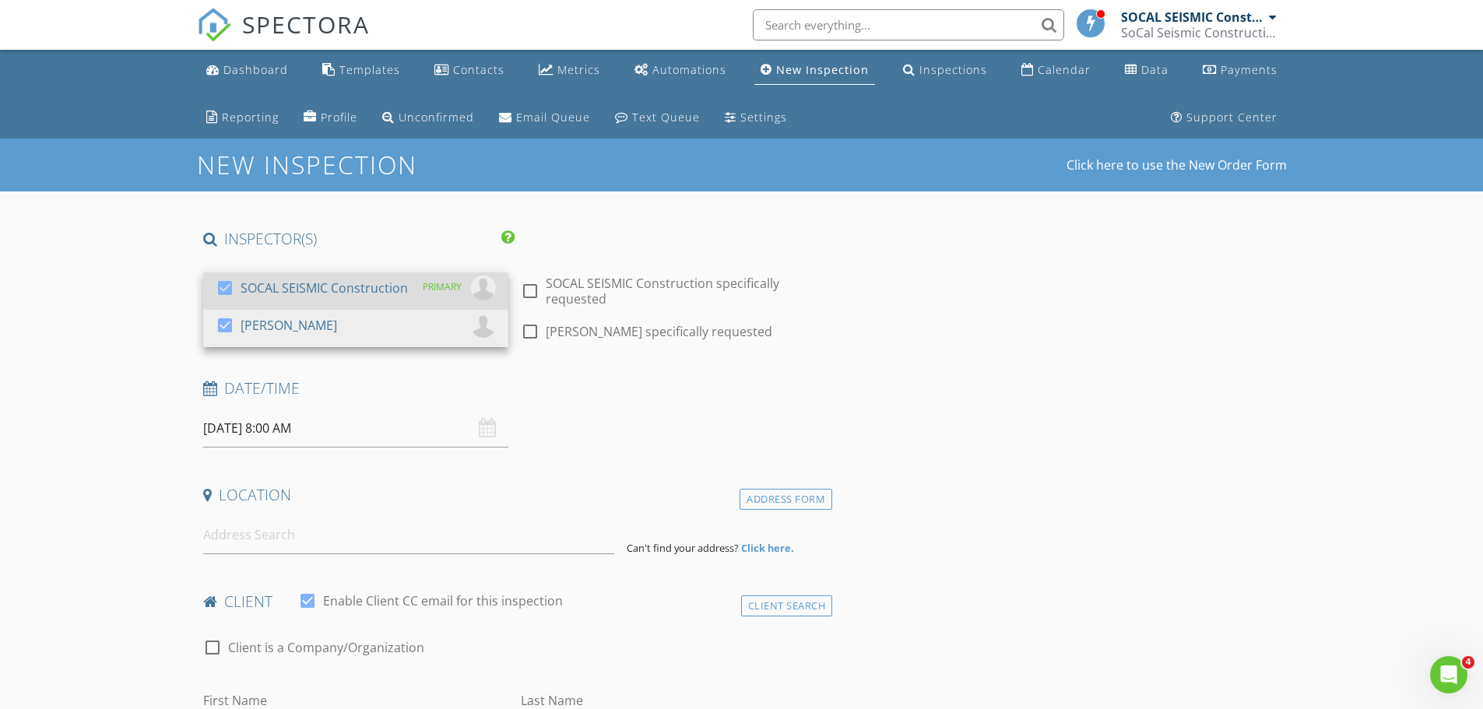
click at [223, 283] on div at bounding box center [225, 288] width 26 height 26
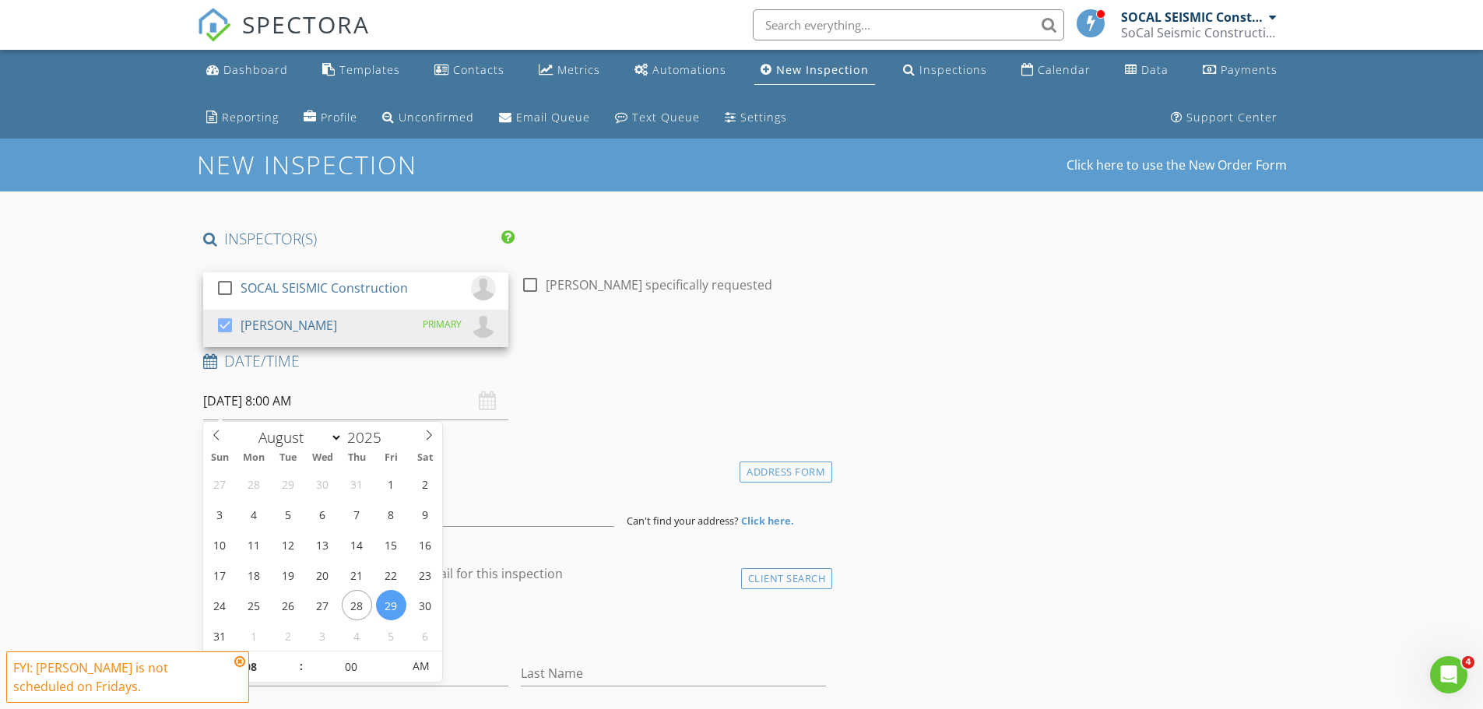
click at [315, 405] on input "[DATE] 8:00 AM" at bounding box center [355, 401] width 305 height 38
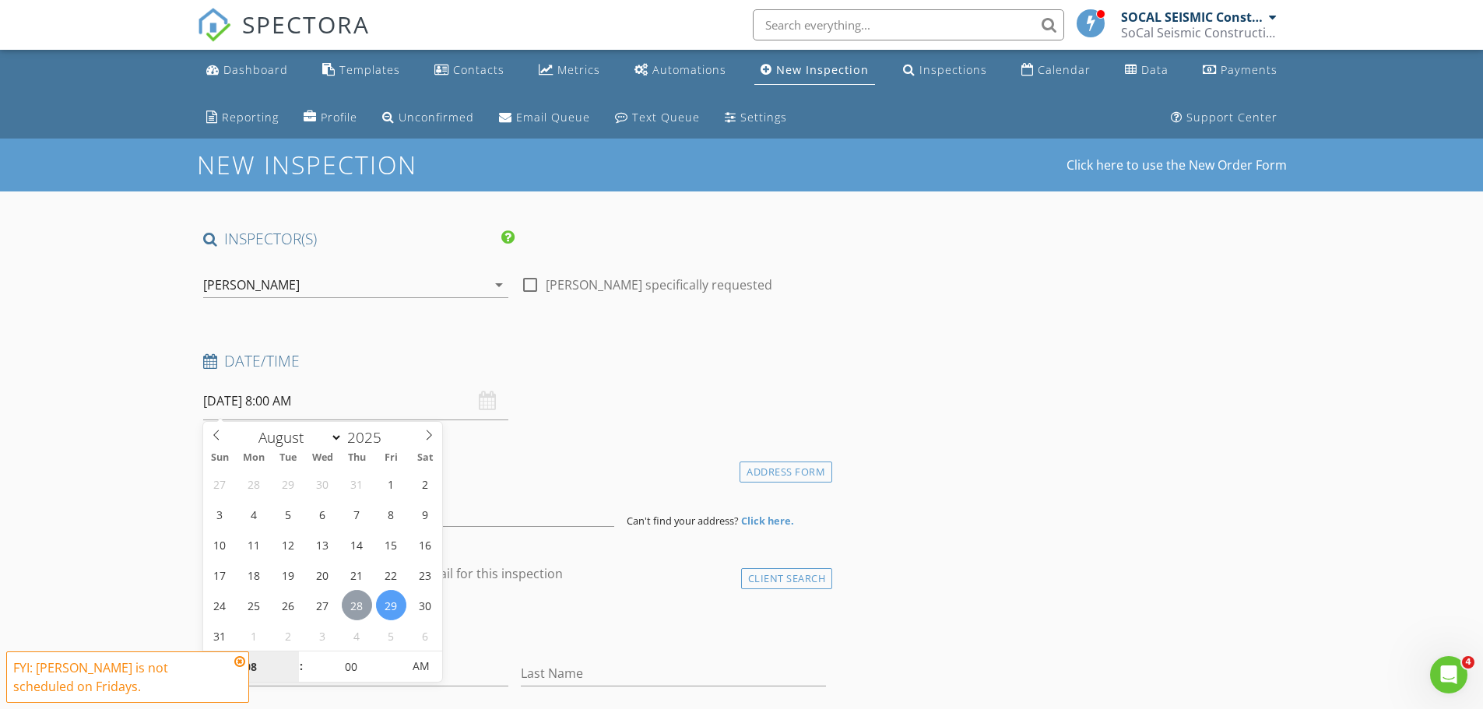
type input "[DATE] 8:00 AM"
type input "09"
type input "[DATE] 9:00 AM"
click at [291, 660] on span at bounding box center [293, 660] width 11 height 16
type input "10"
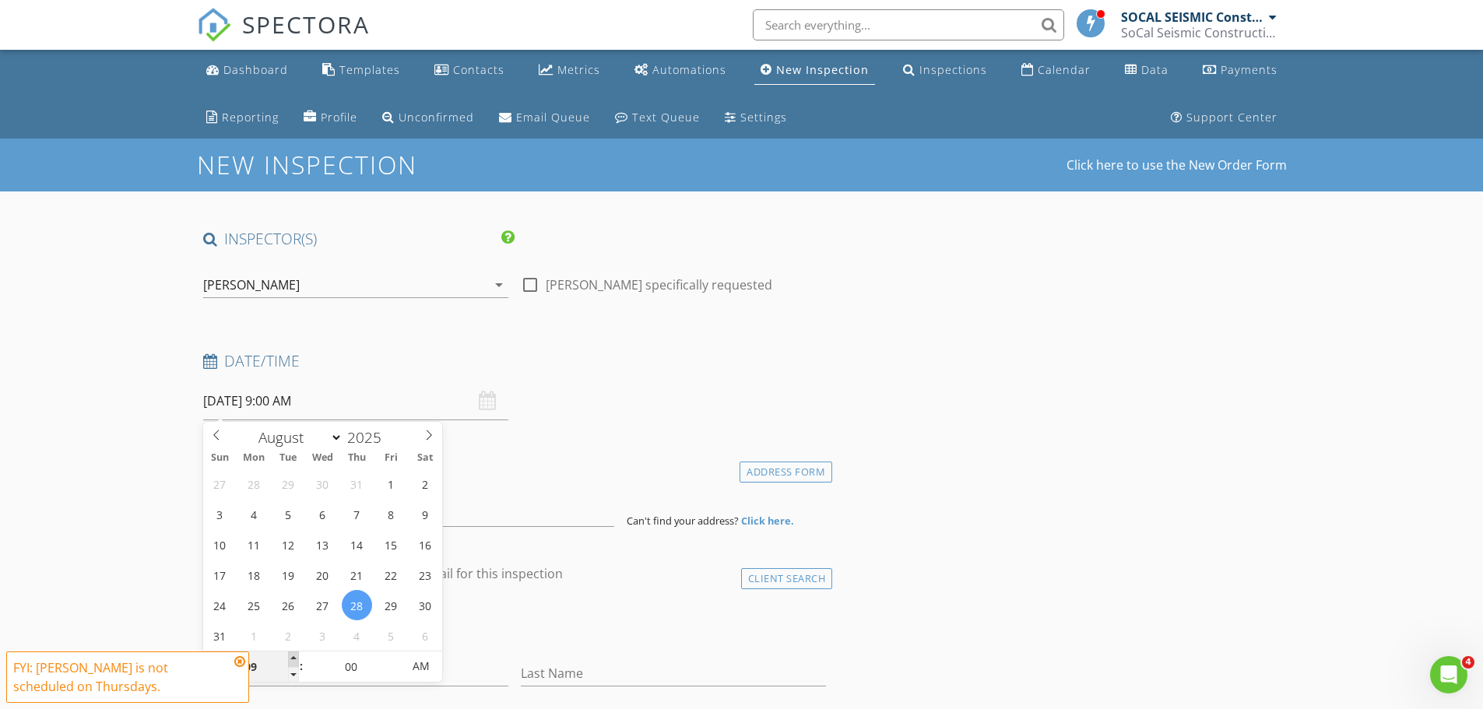
type input "[DATE] 10:00 AM"
click at [291, 660] on span at bounding box center [293, 660] width 11 height 16
type input "11"
type input "[DATE] 11:00 AM"
click at [291, 660] on span at bounding box center [293, 660] width 11 height 16
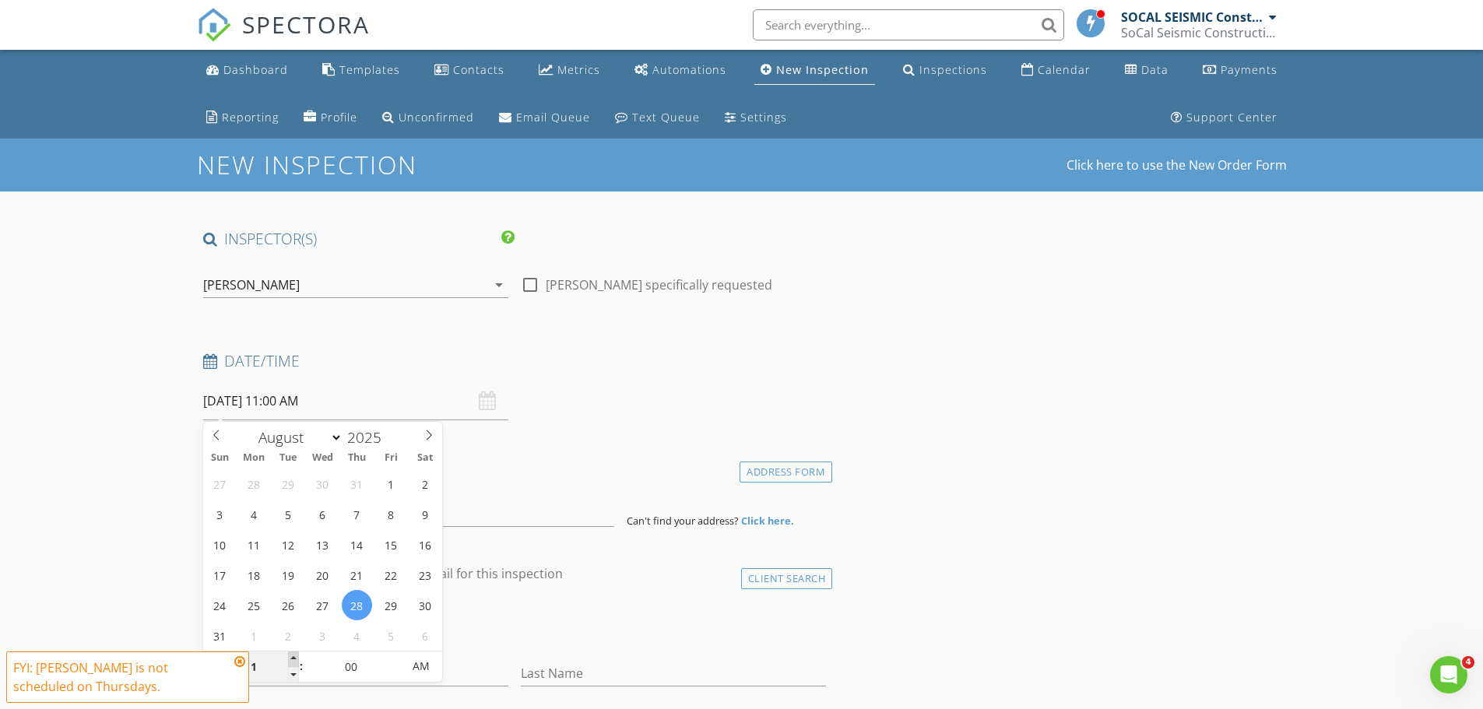
type input "12"
type input "[DATE] 12:00 PM"
click at [291, 660] on span at bounding box center [293, 660] width 11 height 16
type input "01"
type input "08/28/2025 1:00 PM"
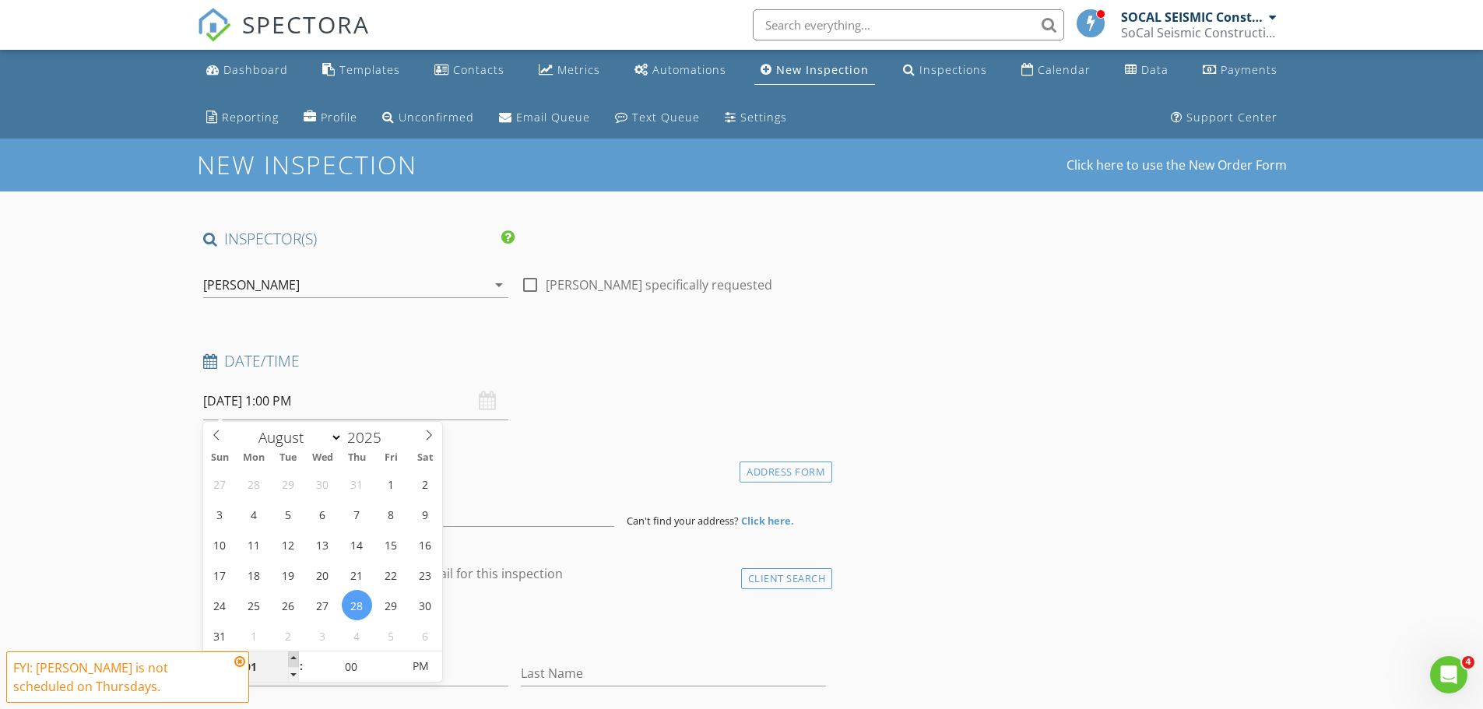
click at [291, 660] on span at bounding box center [293, 660] width 11 height 16
type input "02"
type input "08/28/2025 2:00 PM"
click at [291, 660] on span at bounding box center [293, 660] width 11 height 16
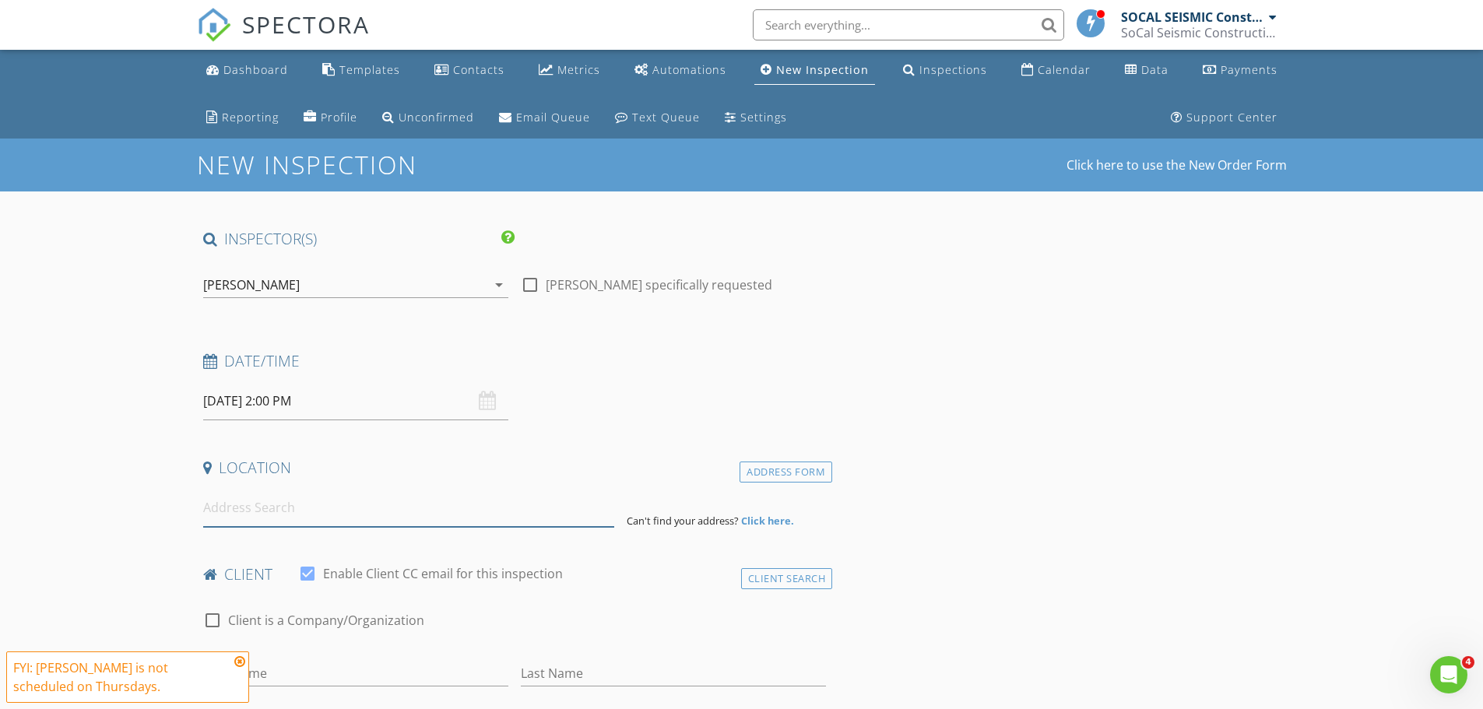
click at [281, 507] on input at bounding box center [408, 508] width 411 height 38
paste input "1550 Atchison St Pasadena, California 91104-1548"
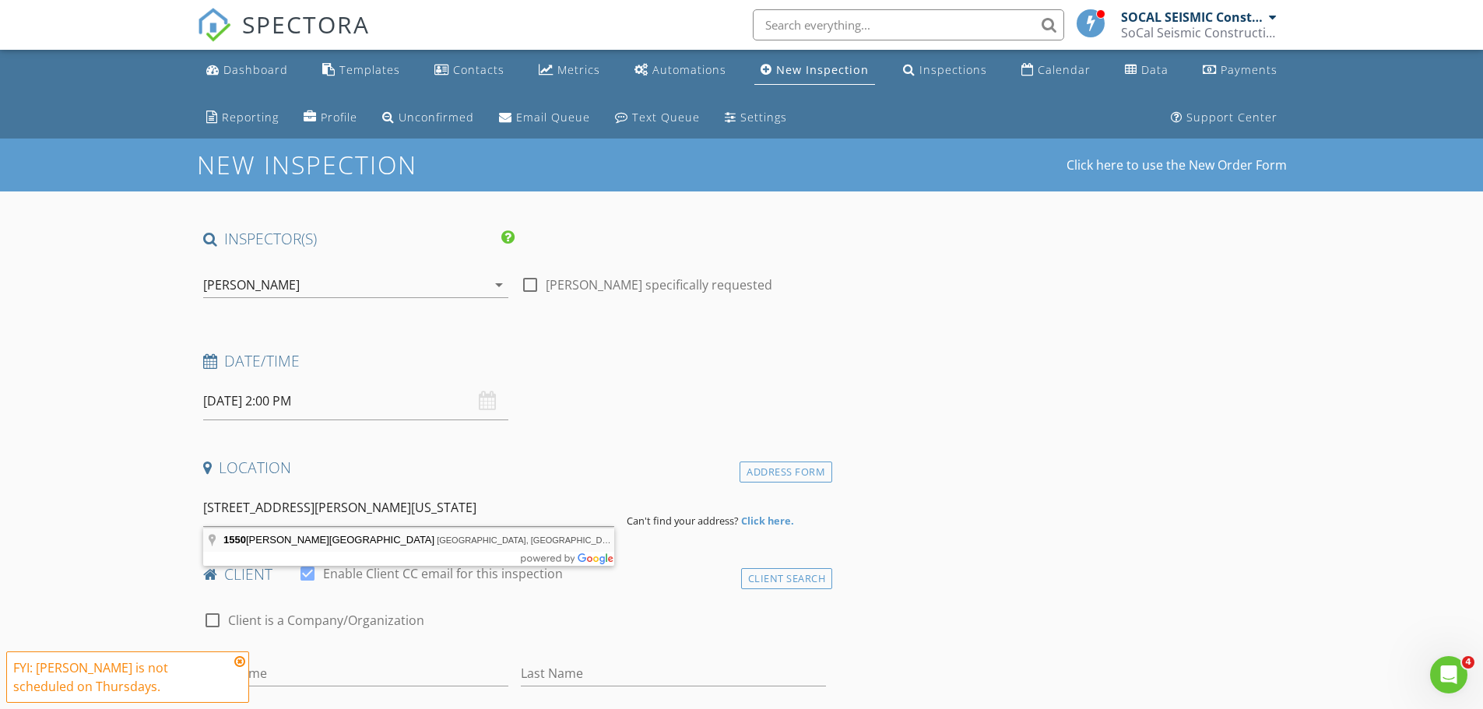
type input "1550 Atchison Street, Pasadena, CA, USA"
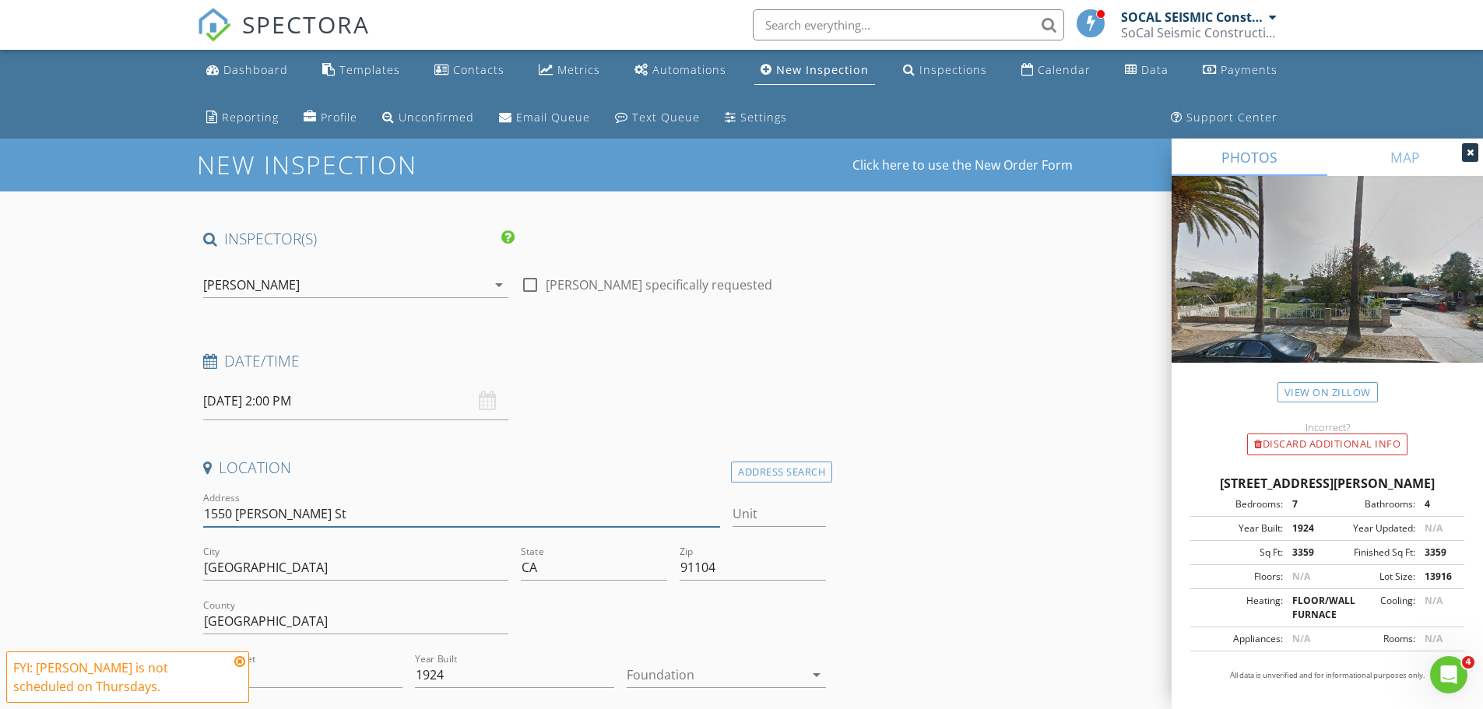
click at [496, 514] on input "1550 Atchison St" at bounding box center [462, 514] width 518 height 26
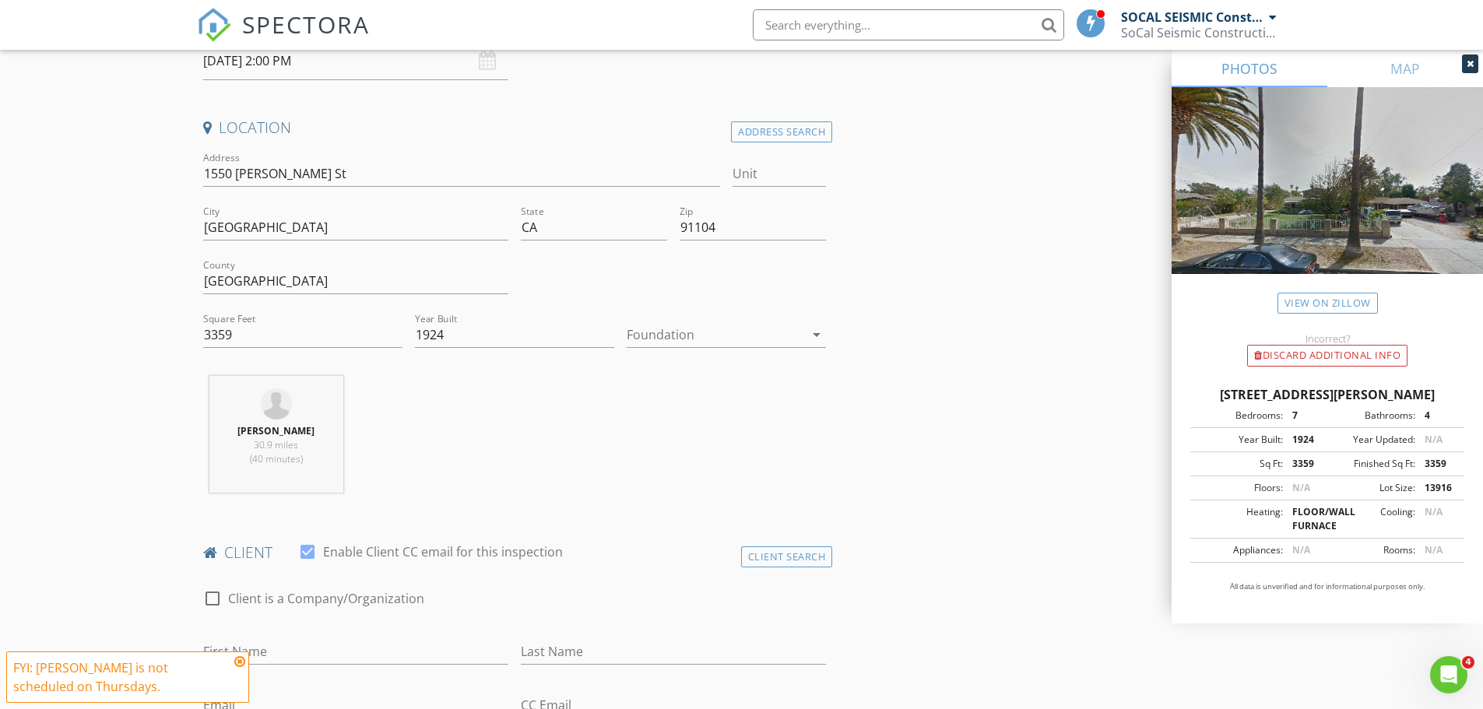
scroll to position [623, 0]
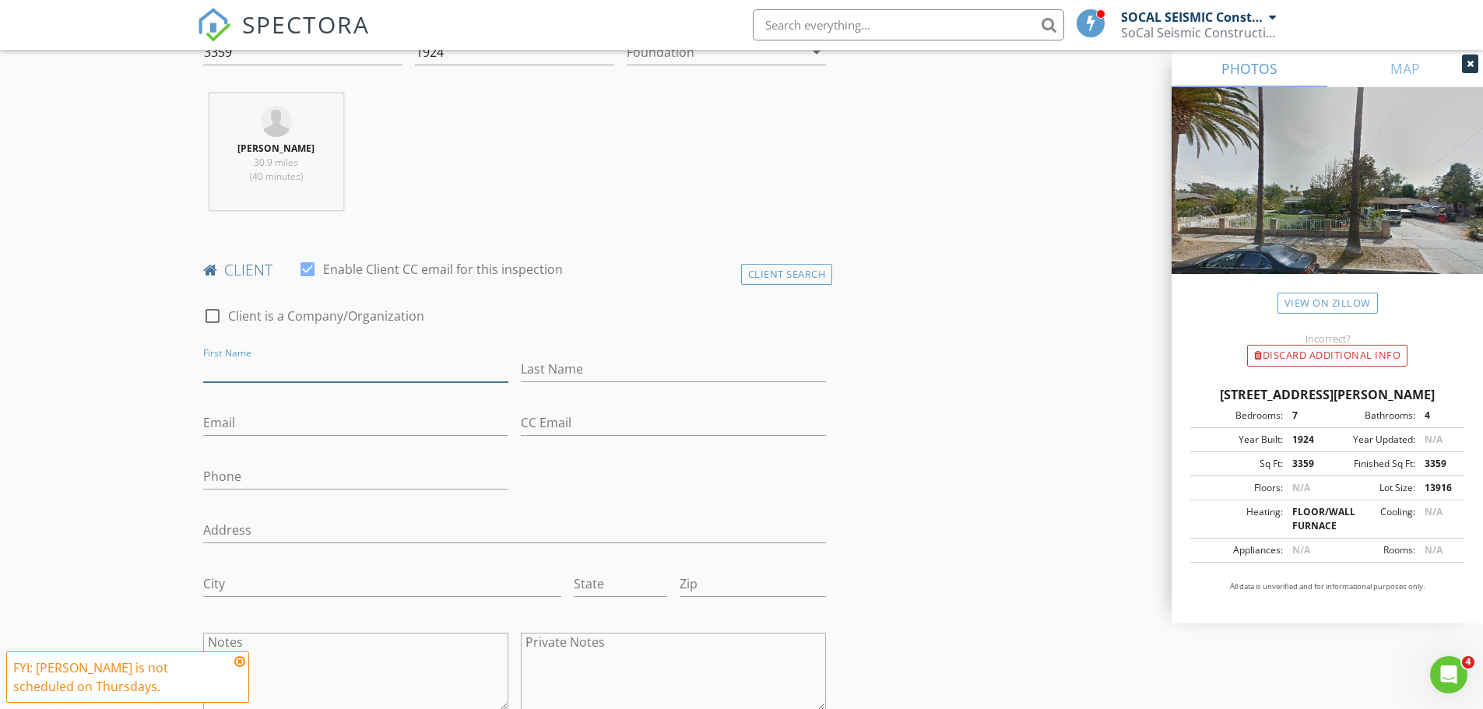
click at [301, 366] on input "First Name" at bounding box center [355, 370] width 305 height 26
paste input "Hellen Chen"
type input "Hellen Chen"
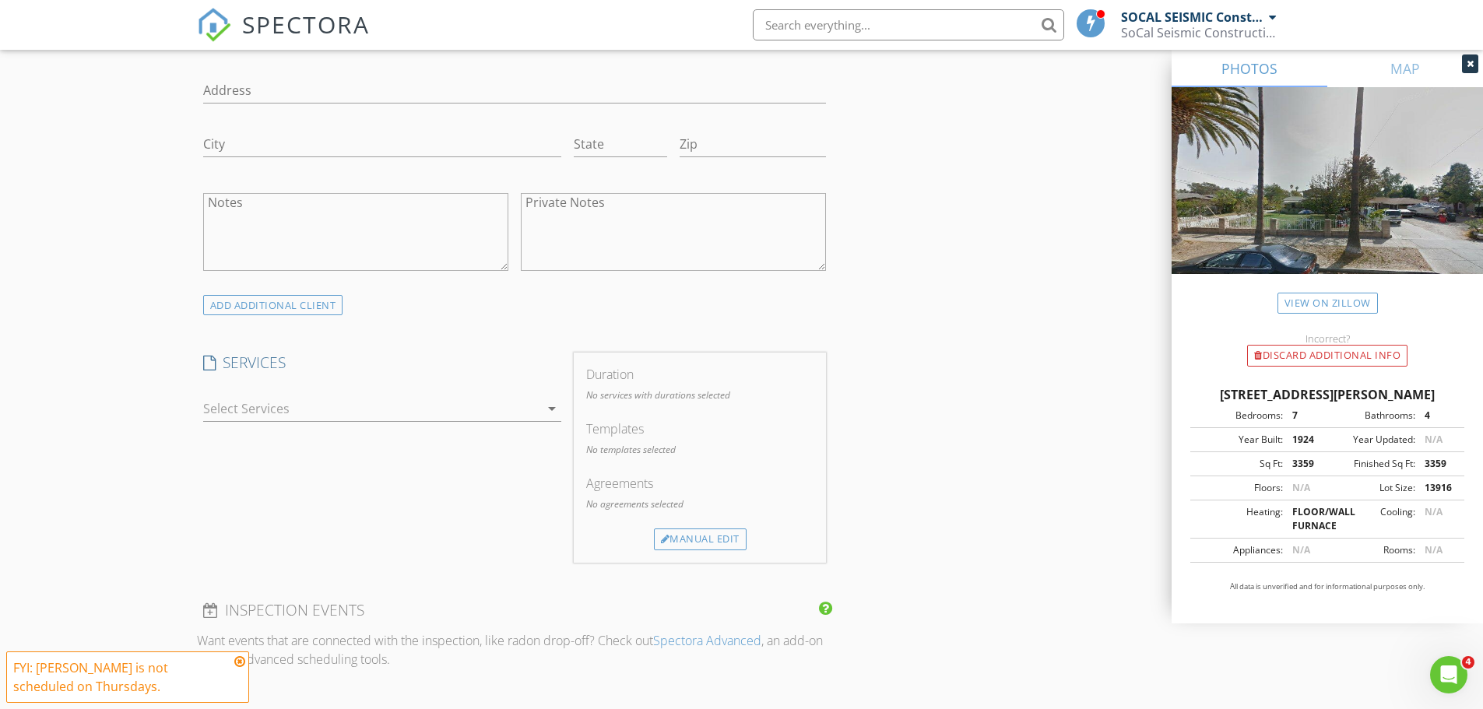
scroll to position [1090, 0]
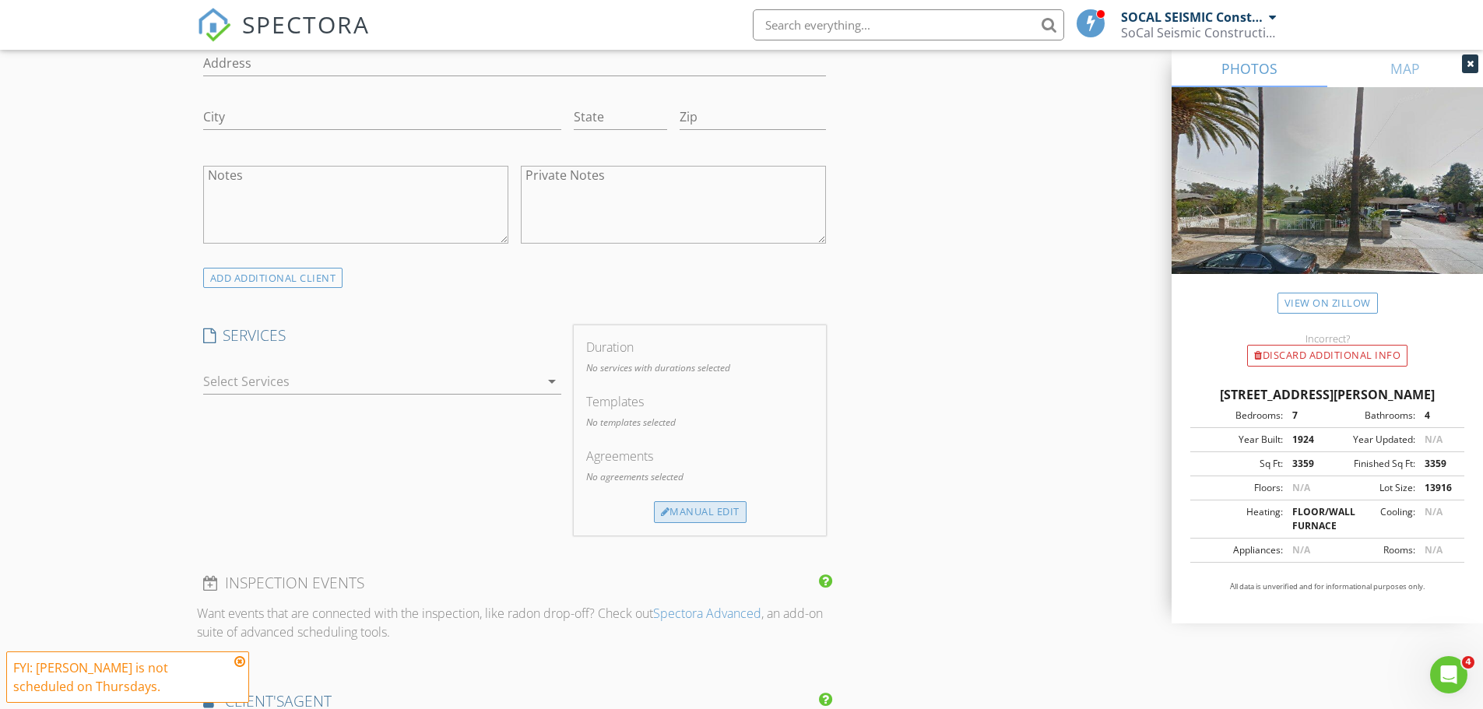
click at [694, 514] on div "Manual Edit" at bounding box center [700, 512] width 93 height 22
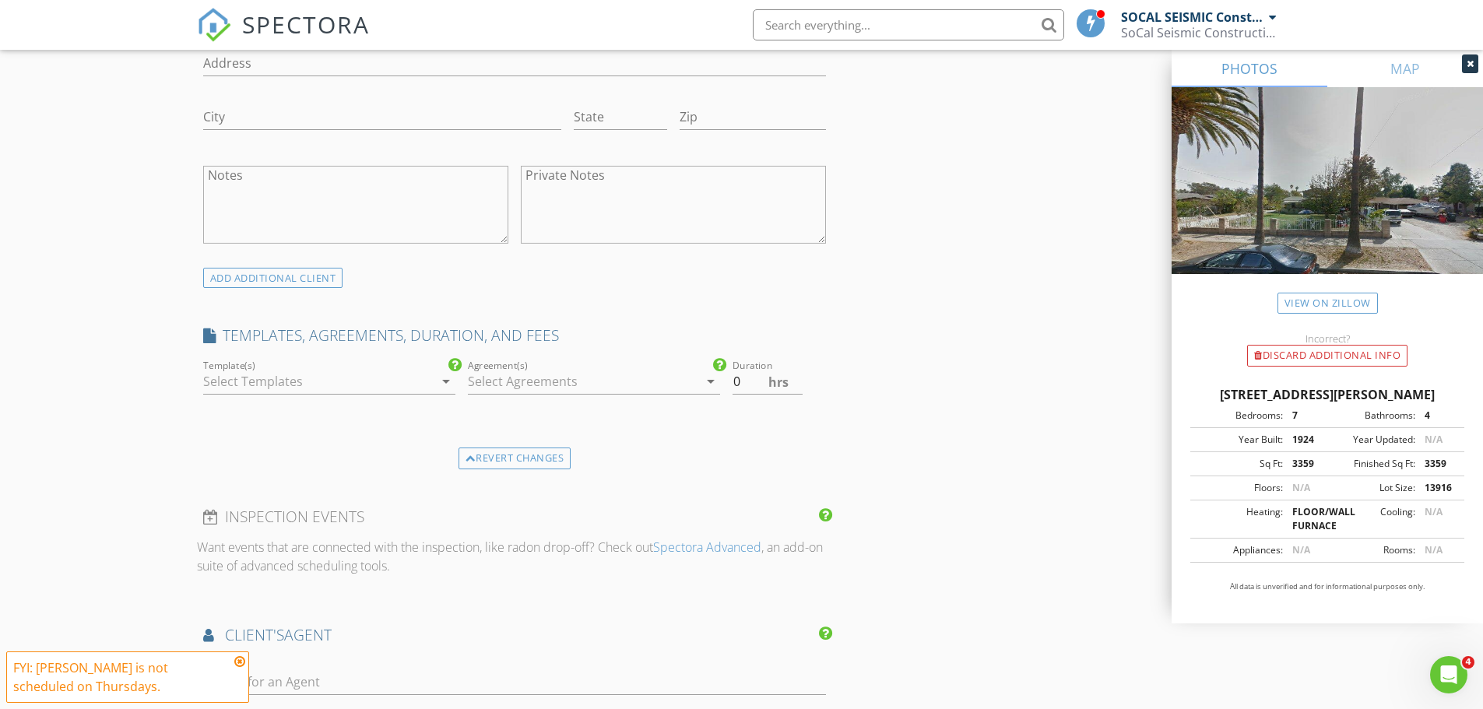
click at [441, 381] on icon "arrow_drop_down" at bounding box center [446, 381] width 19 height 19
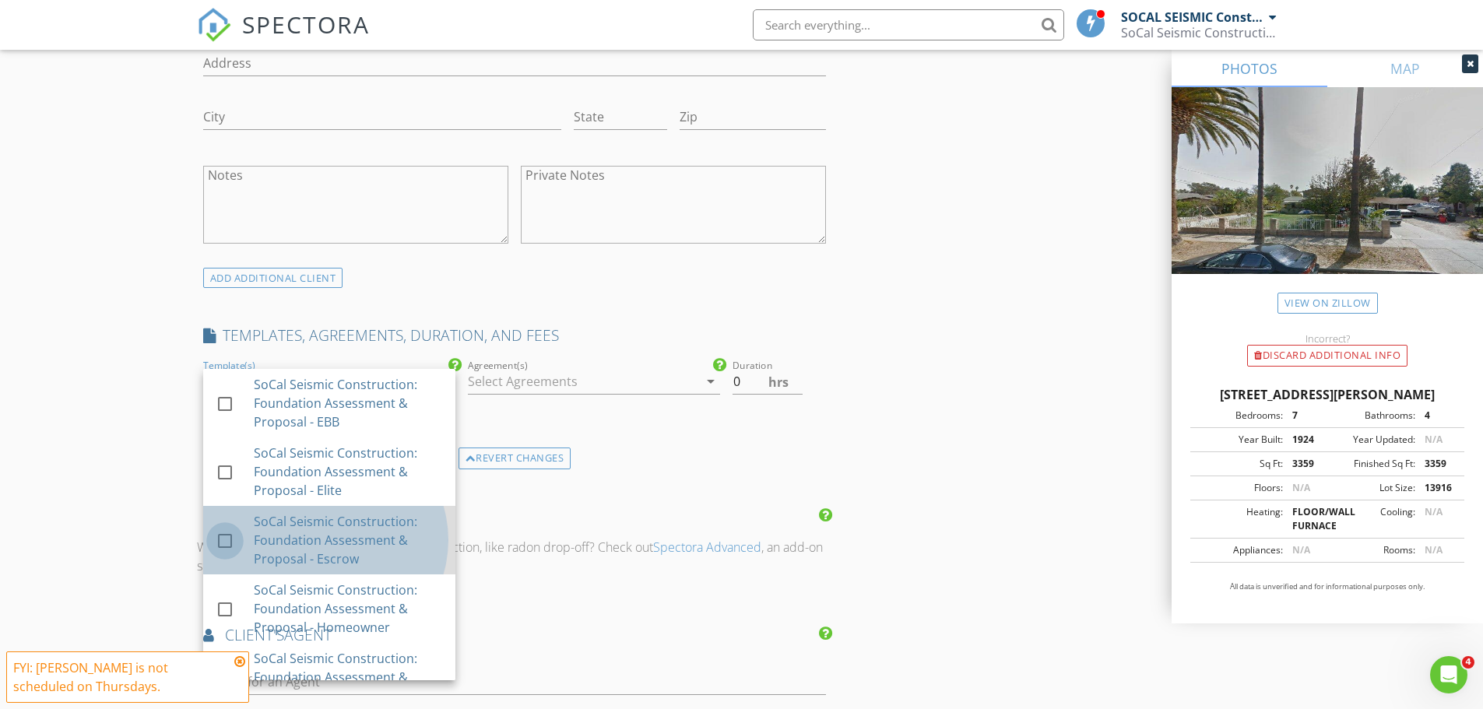
click at [225, 537] on div at bounding box center [225, 541] width 26 height 26
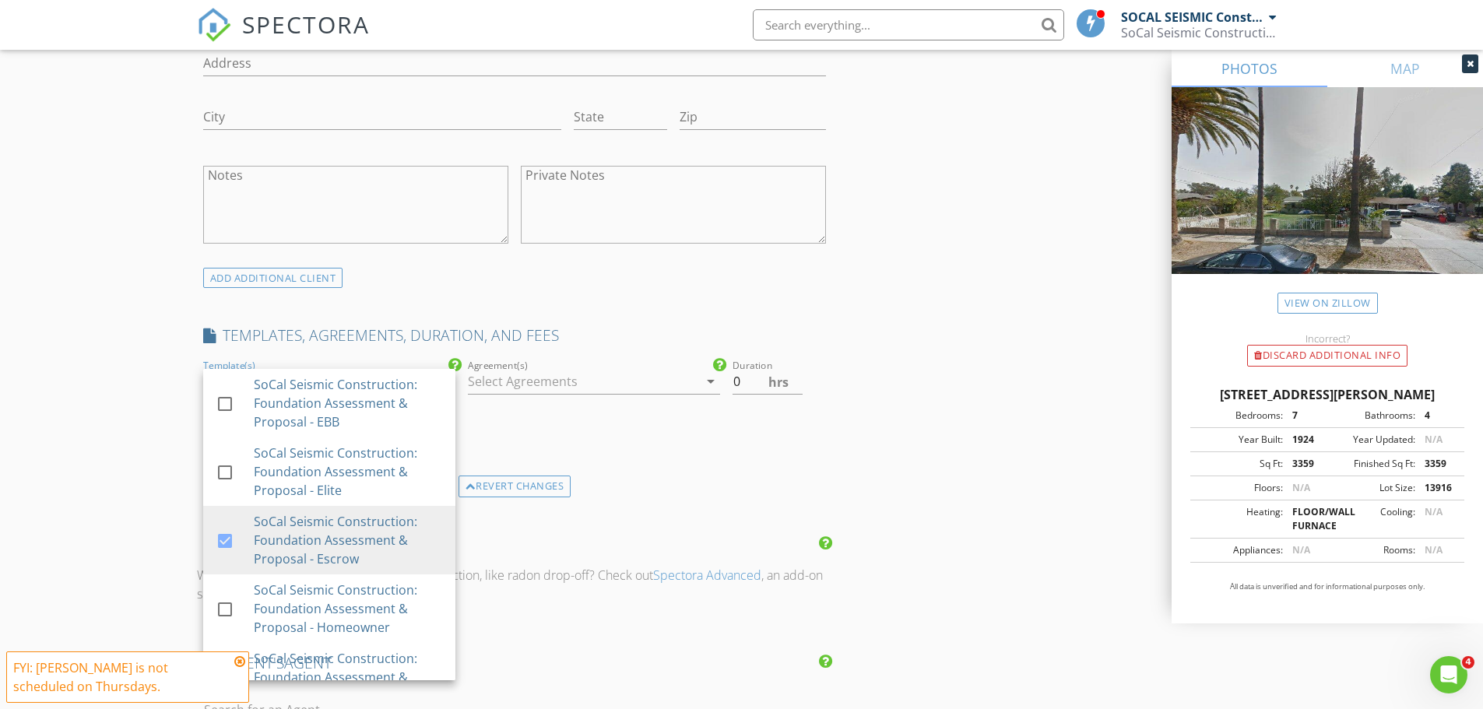
click at [931, 354] on div "INSPECTOR(S) check_box_outline_blank SOCAL SEISMIC Construction check_box Teodo…" at bounding box center [742, 318] width 1090 height 2359
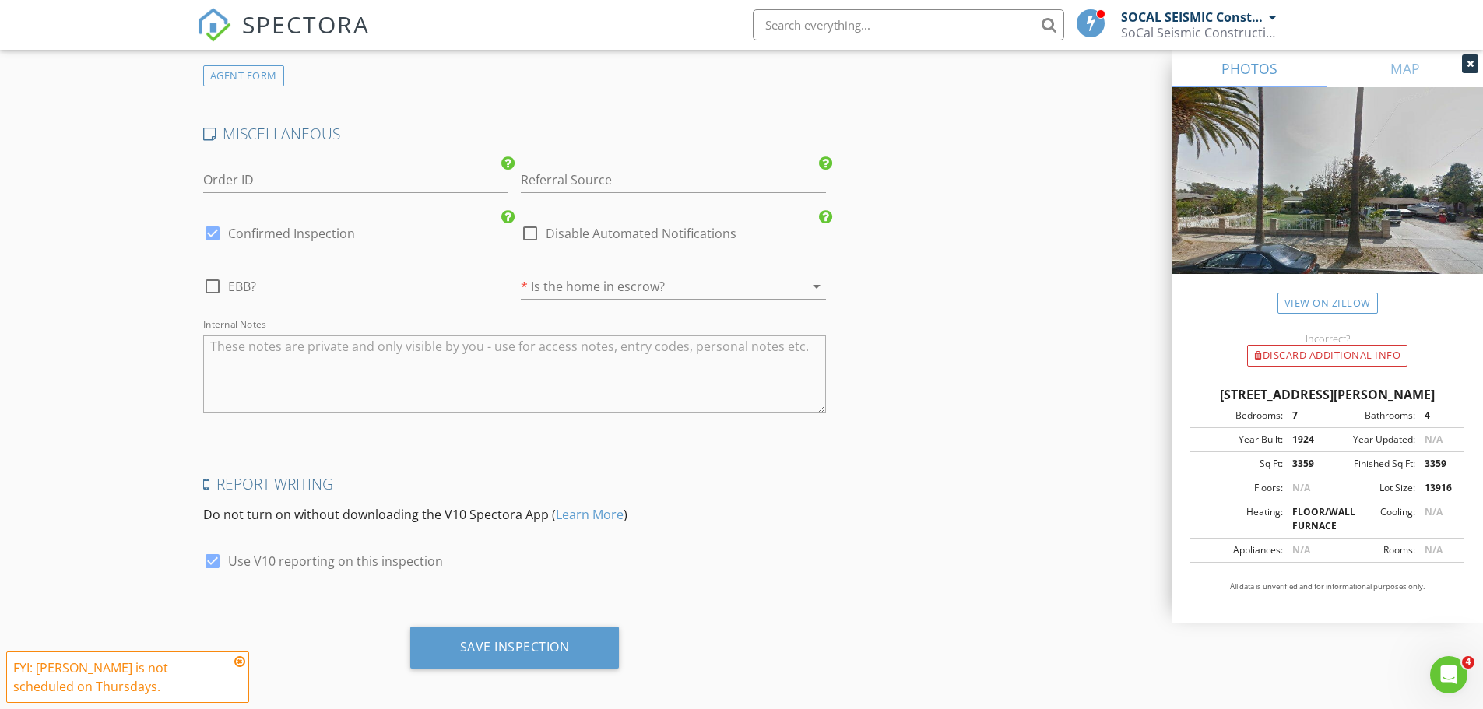
scroll to position [1916, 0]
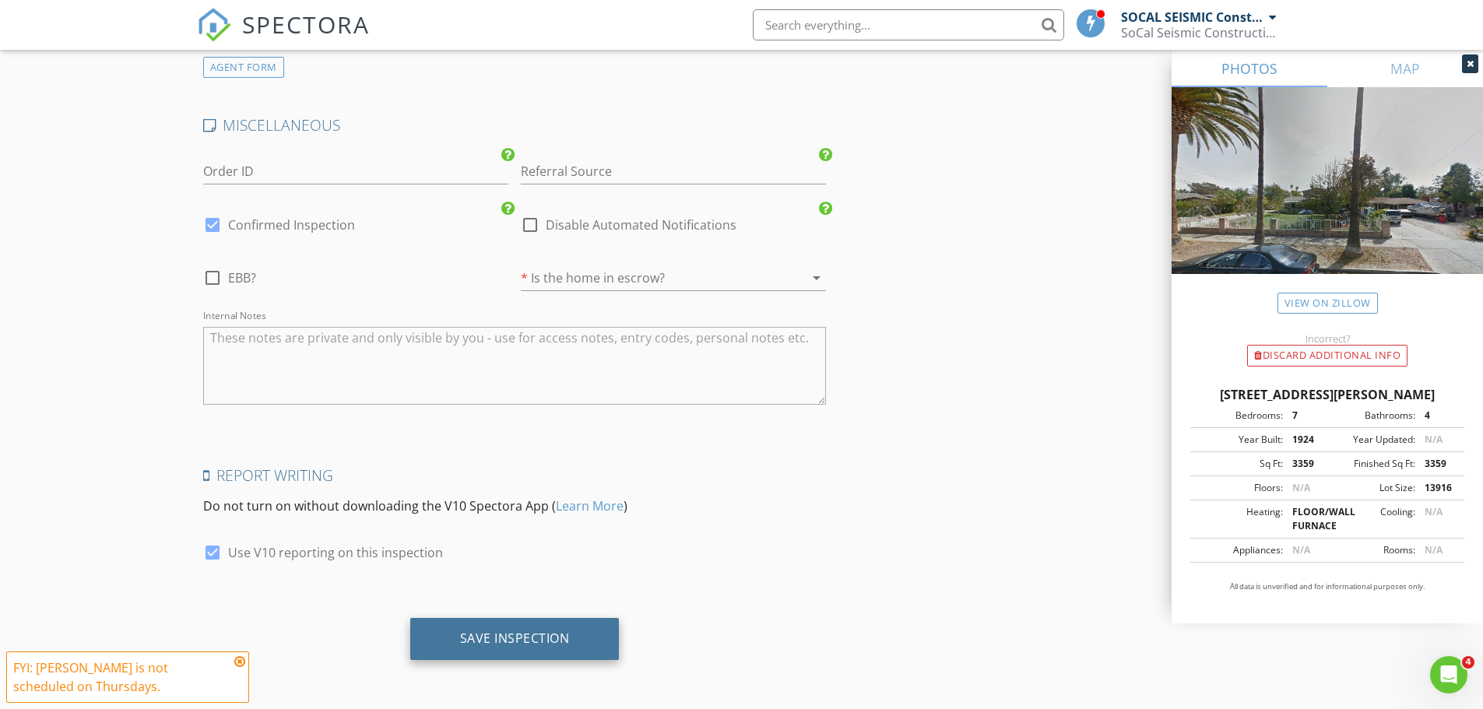
click at [554, 647] on div "Save Inspection" at bounding box center [514, 639] width 209 height 42
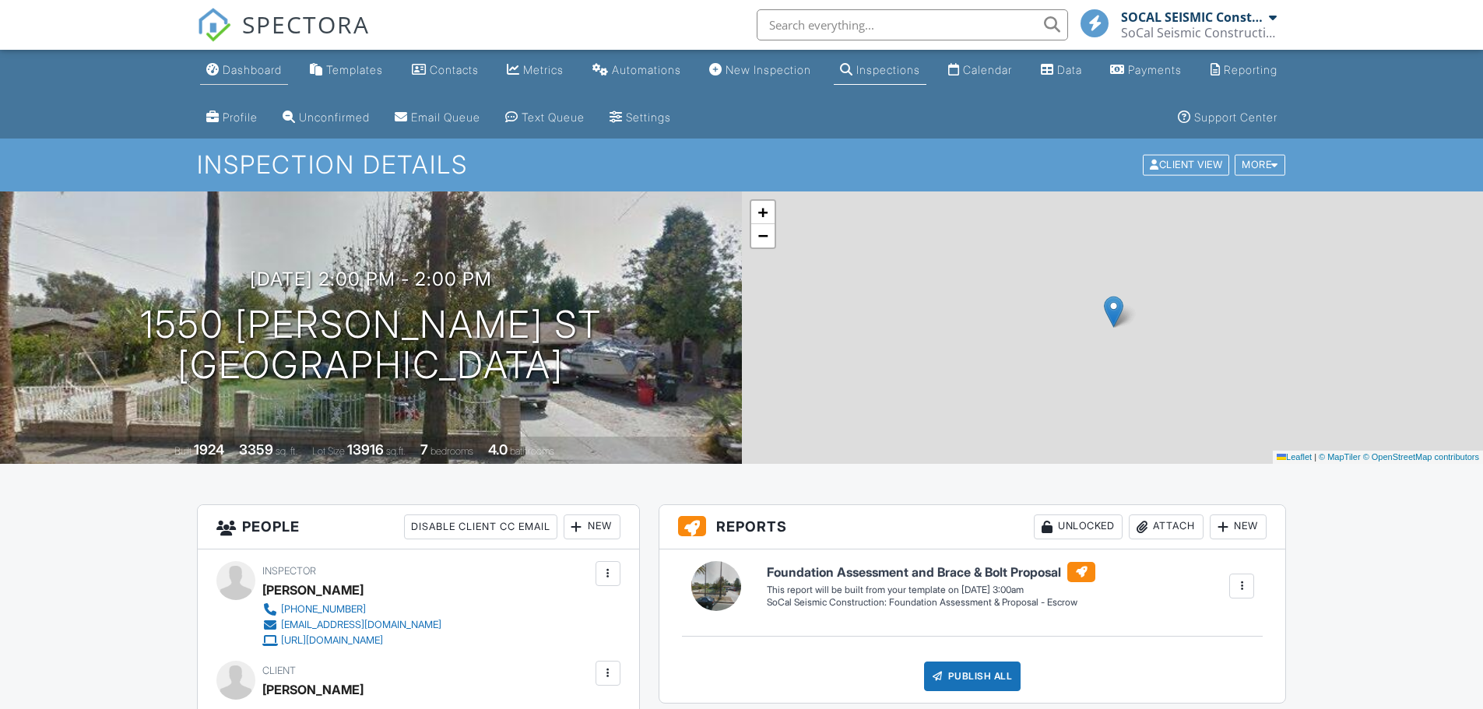
click at [255, 58] on link "Dashboard" at bounding box center [244, 70] width 88 height 29
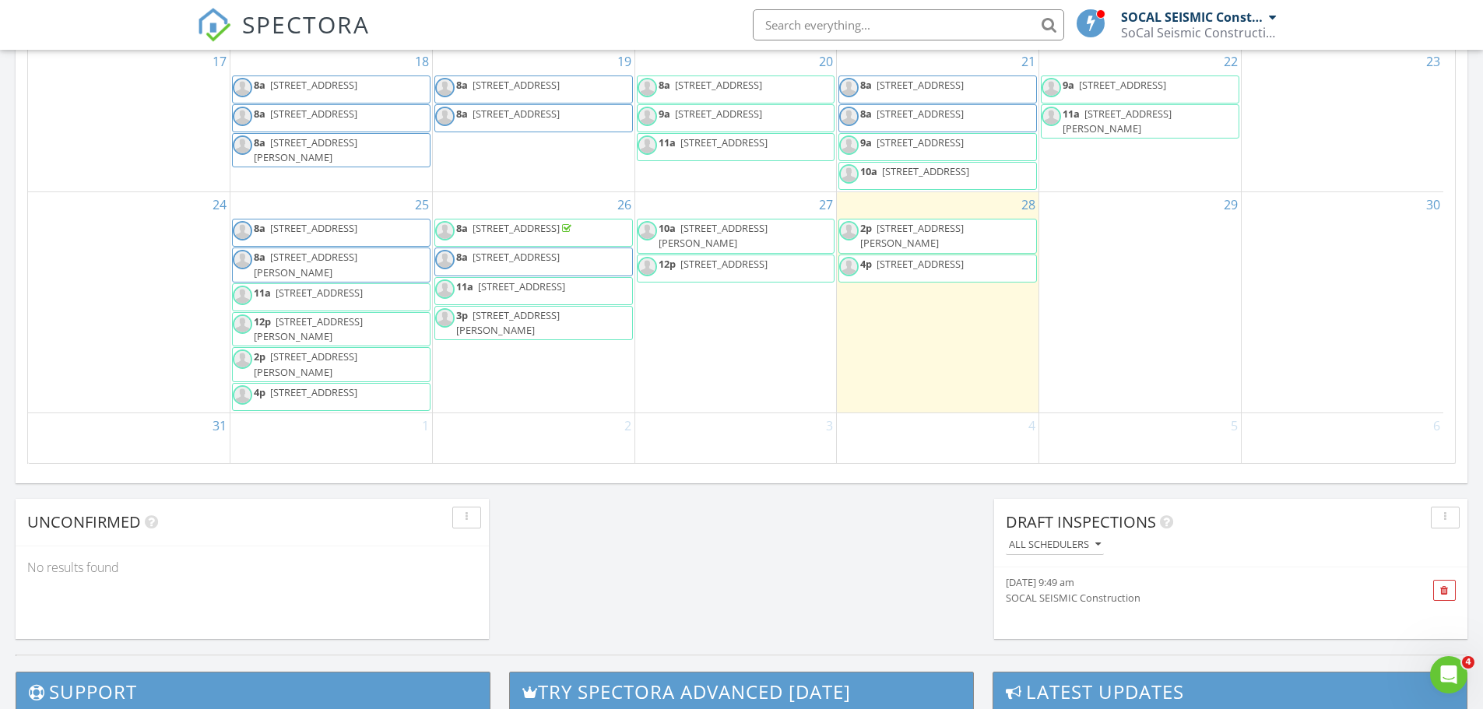
scroll to position [580, 0]
